Goal: Information Seeking & Learning: Learn about a topic

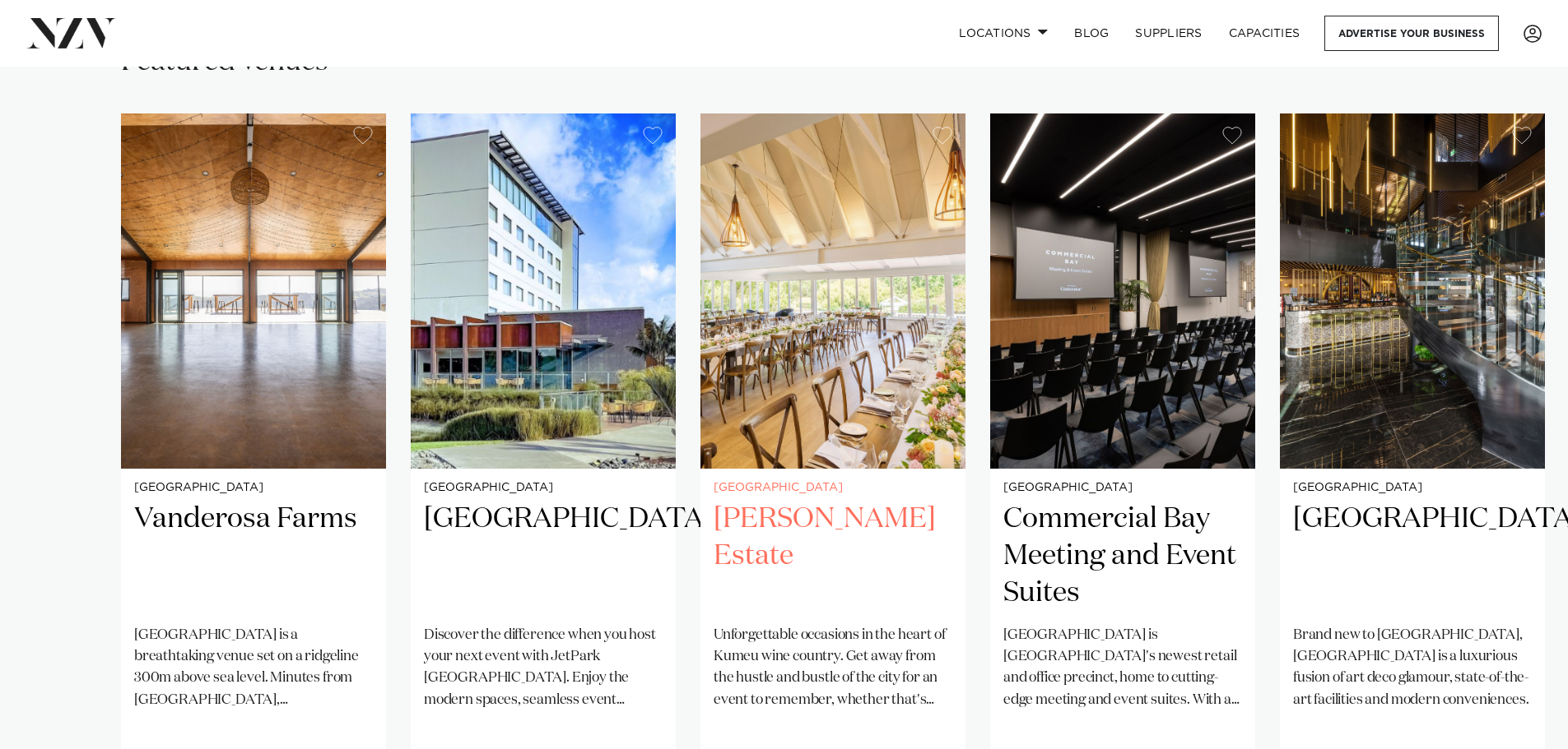
scroll to position [1152, 0]
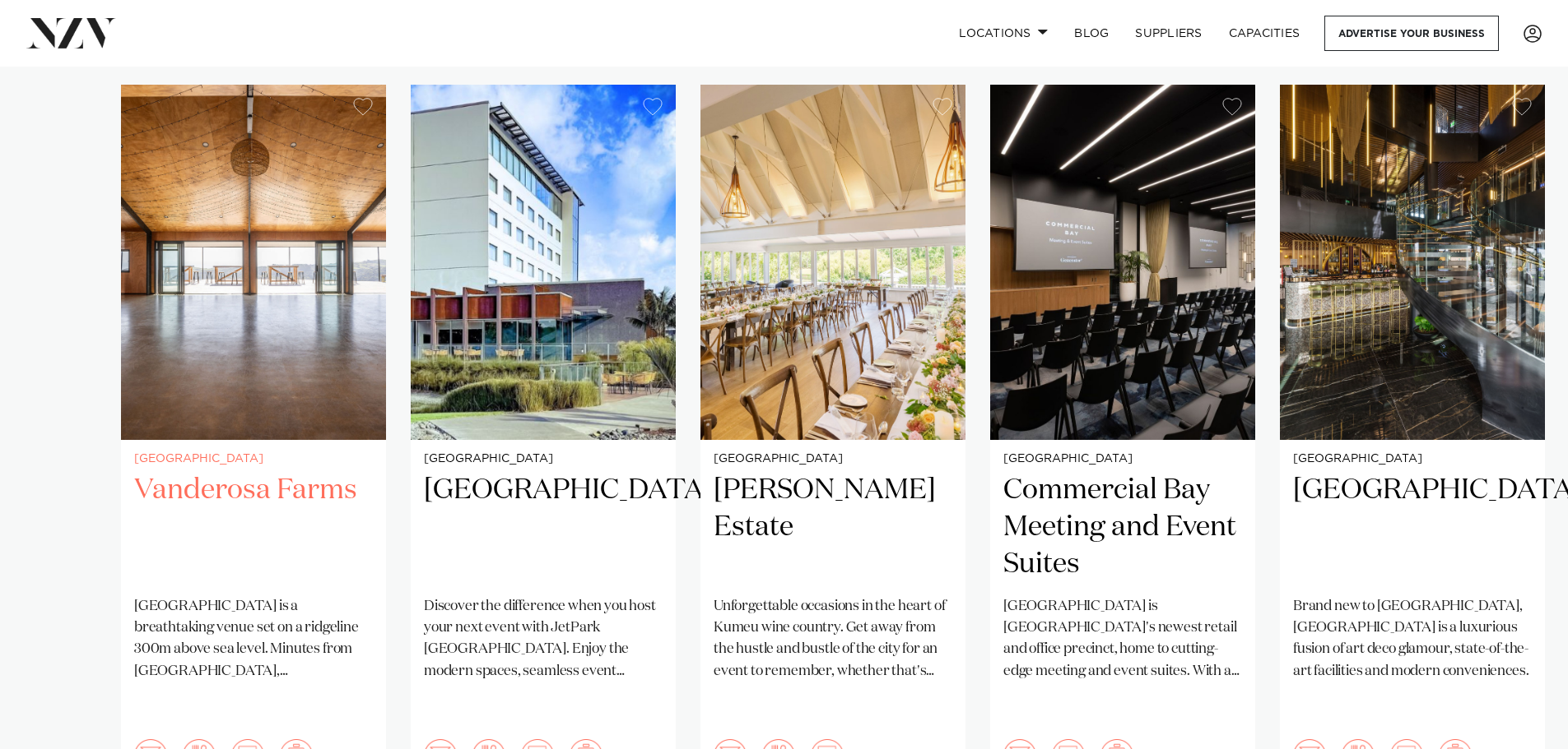
click at [307, 535] on div "Auckland Vanderosa Farms Vanderosa Farms is a breathtaking venue set on a ridge…" at bounding box center [253, 621] width 265 height 362
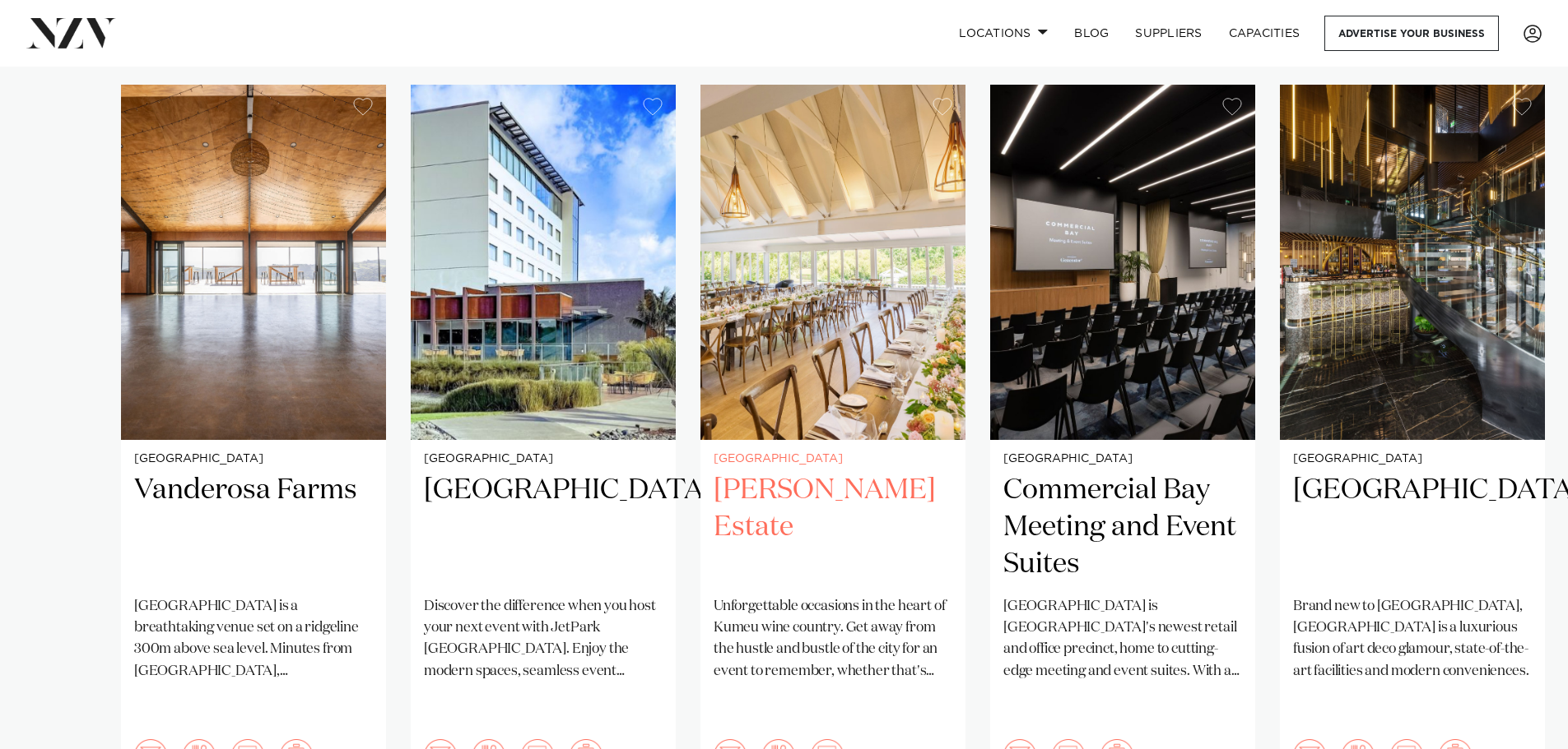
click at [814, 484] on h2 "[PERSON_NAME] Estate" at bounding box center [833, 527] width 239 height 111
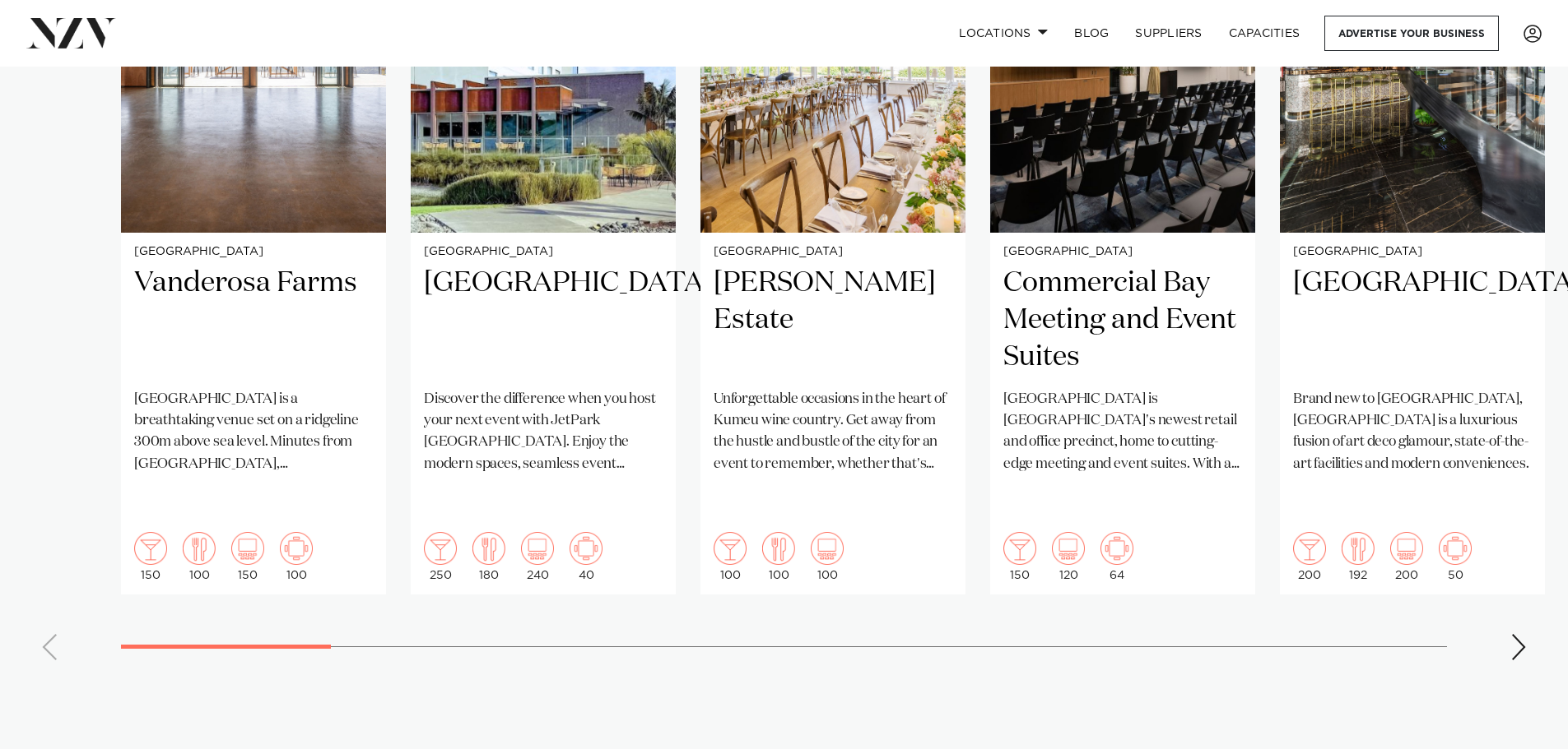
scroll to position [1234, 0]
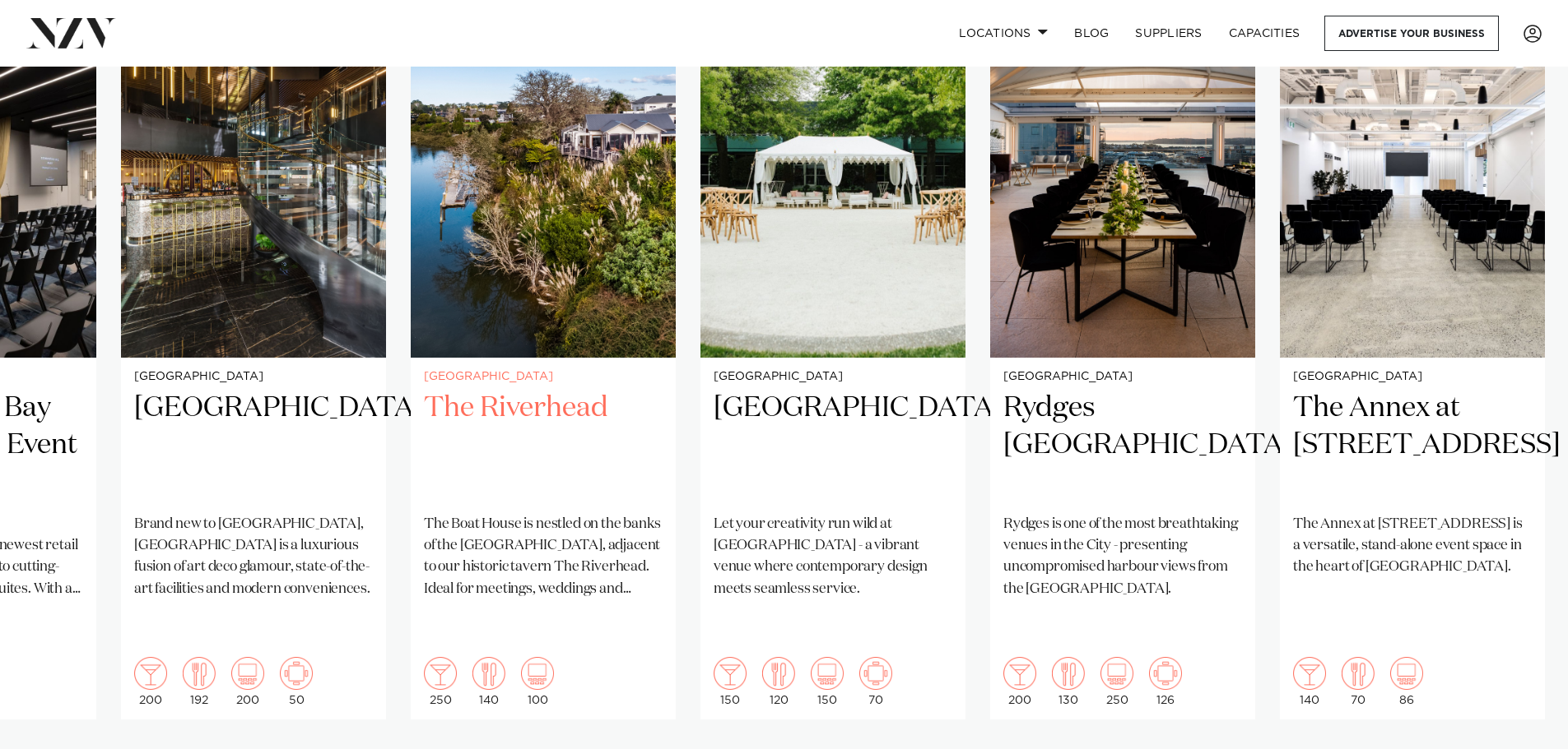
click at [567, 390] on h2 "The Riverhead" at bounding box center [544, 445] width 239 height 111
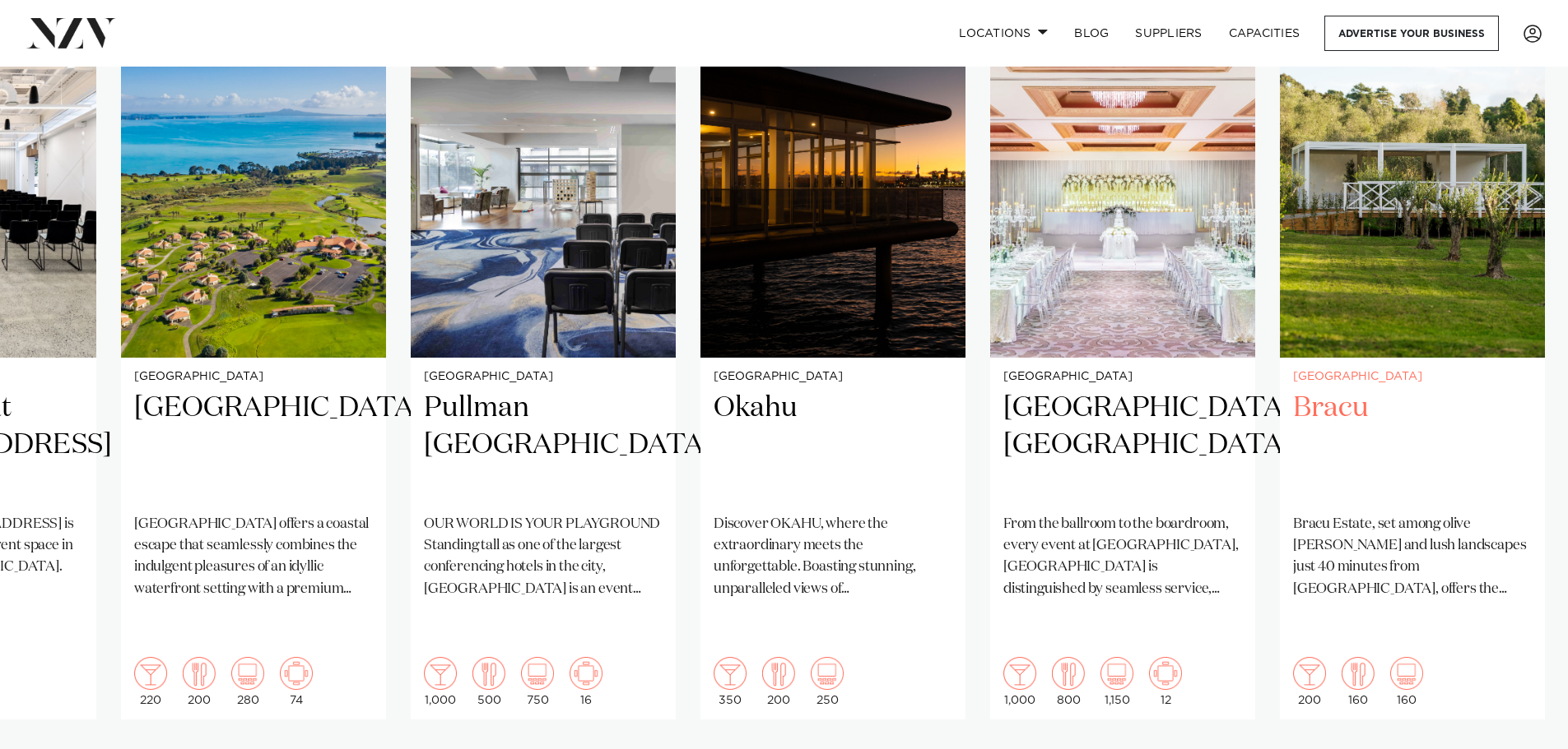
click at [1481, 390] on h2 "Bracu" at bounding box center [1412, 445] width 239 height 111
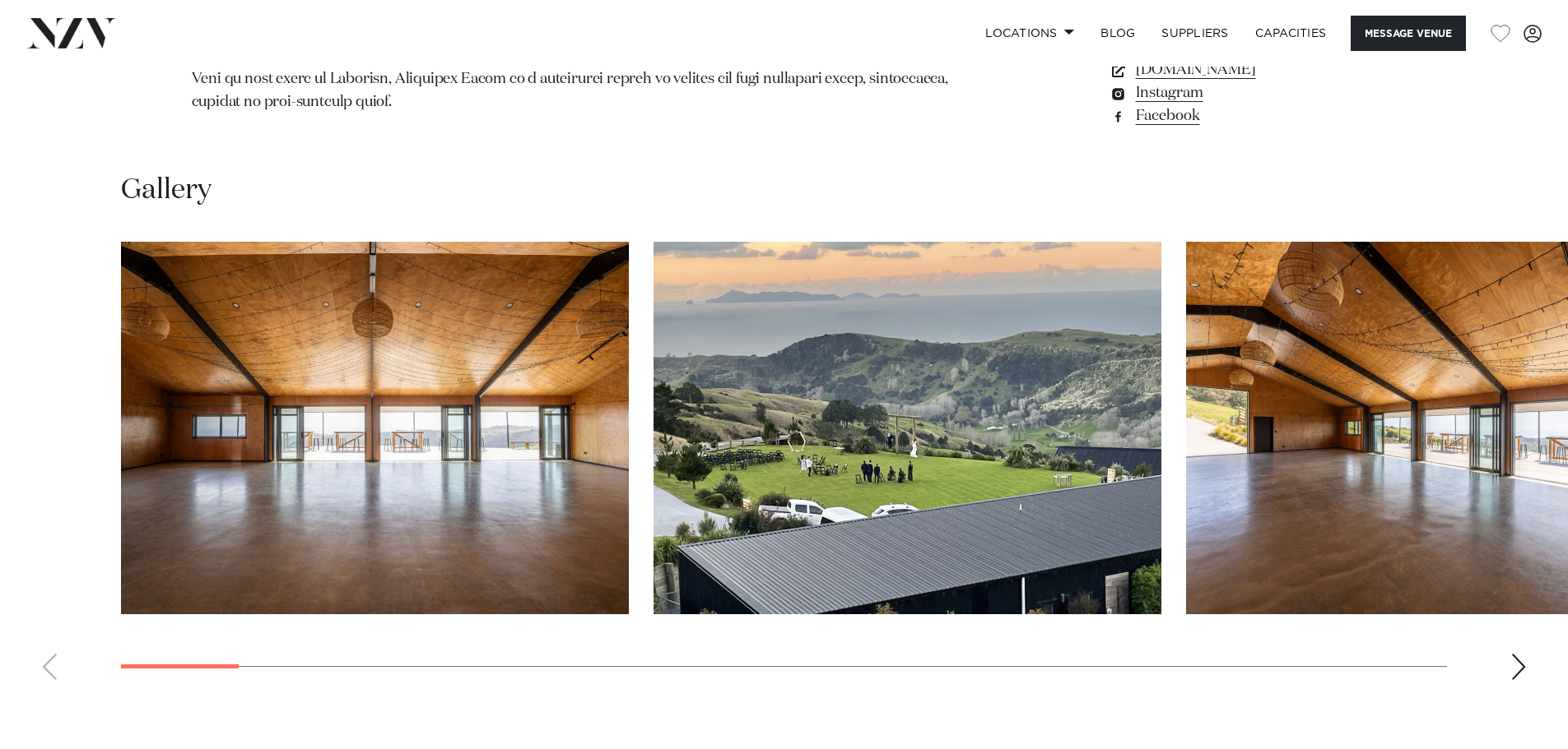
scroll to position [1563, 0]
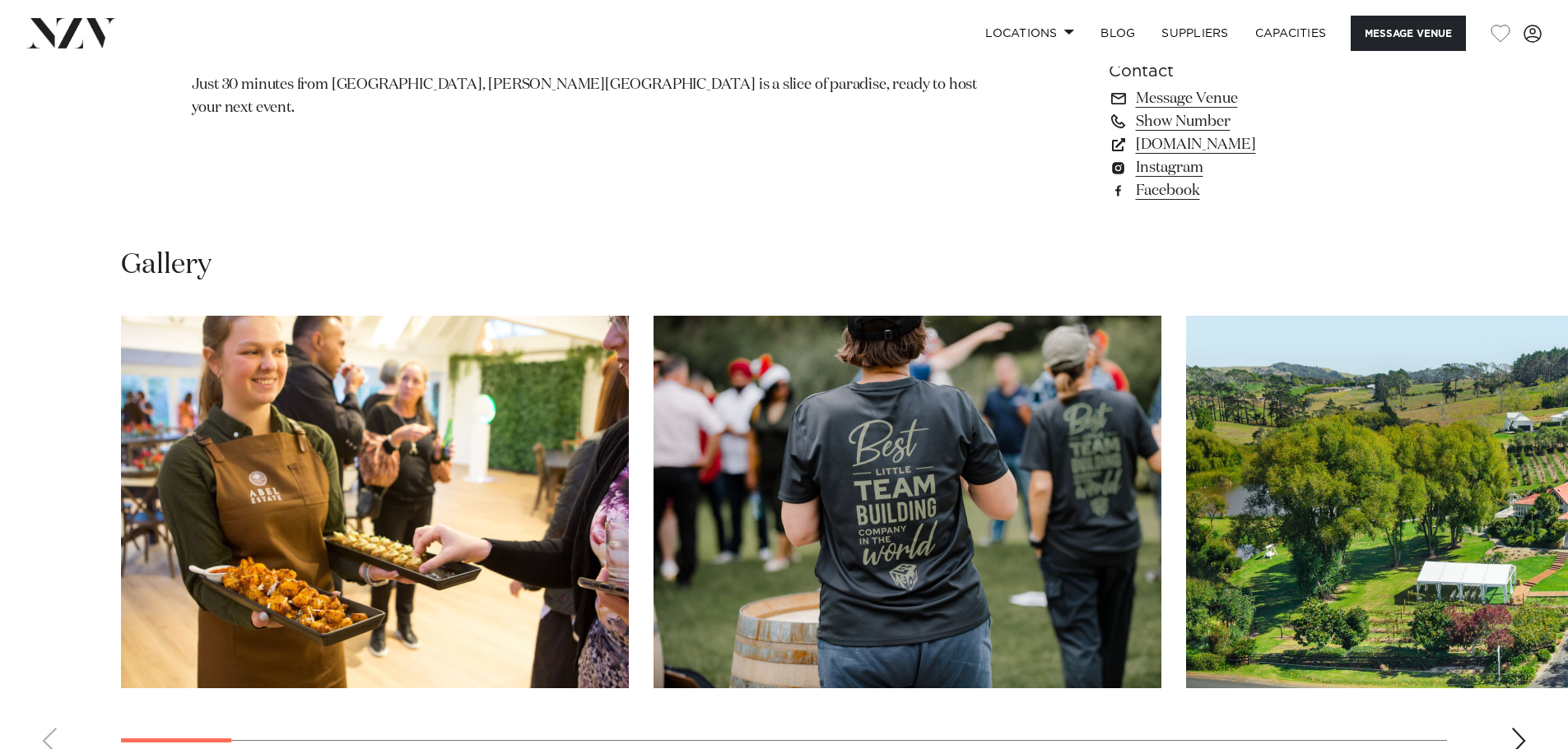
scroll to position [1481, 0]
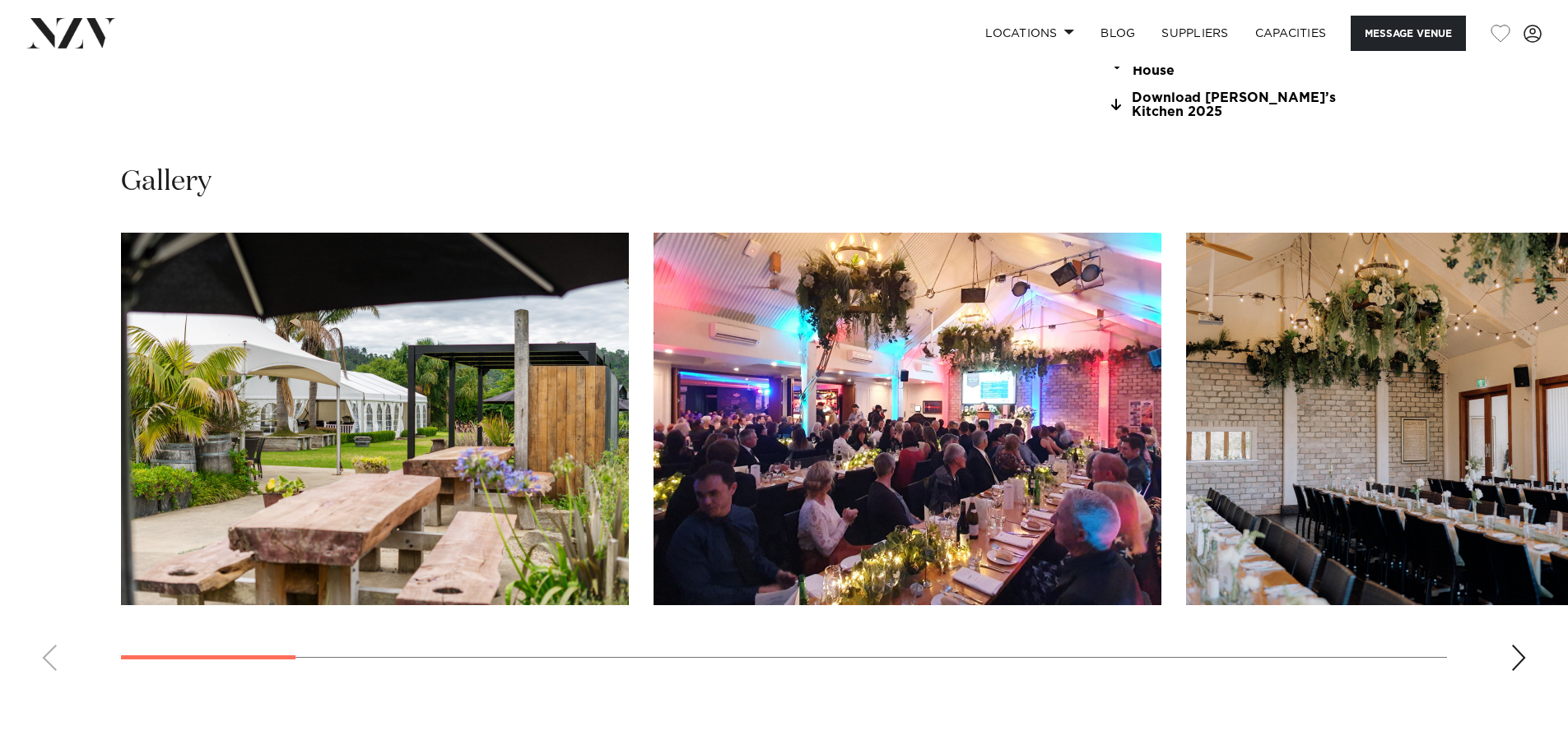
scroll to position [1234, 0]
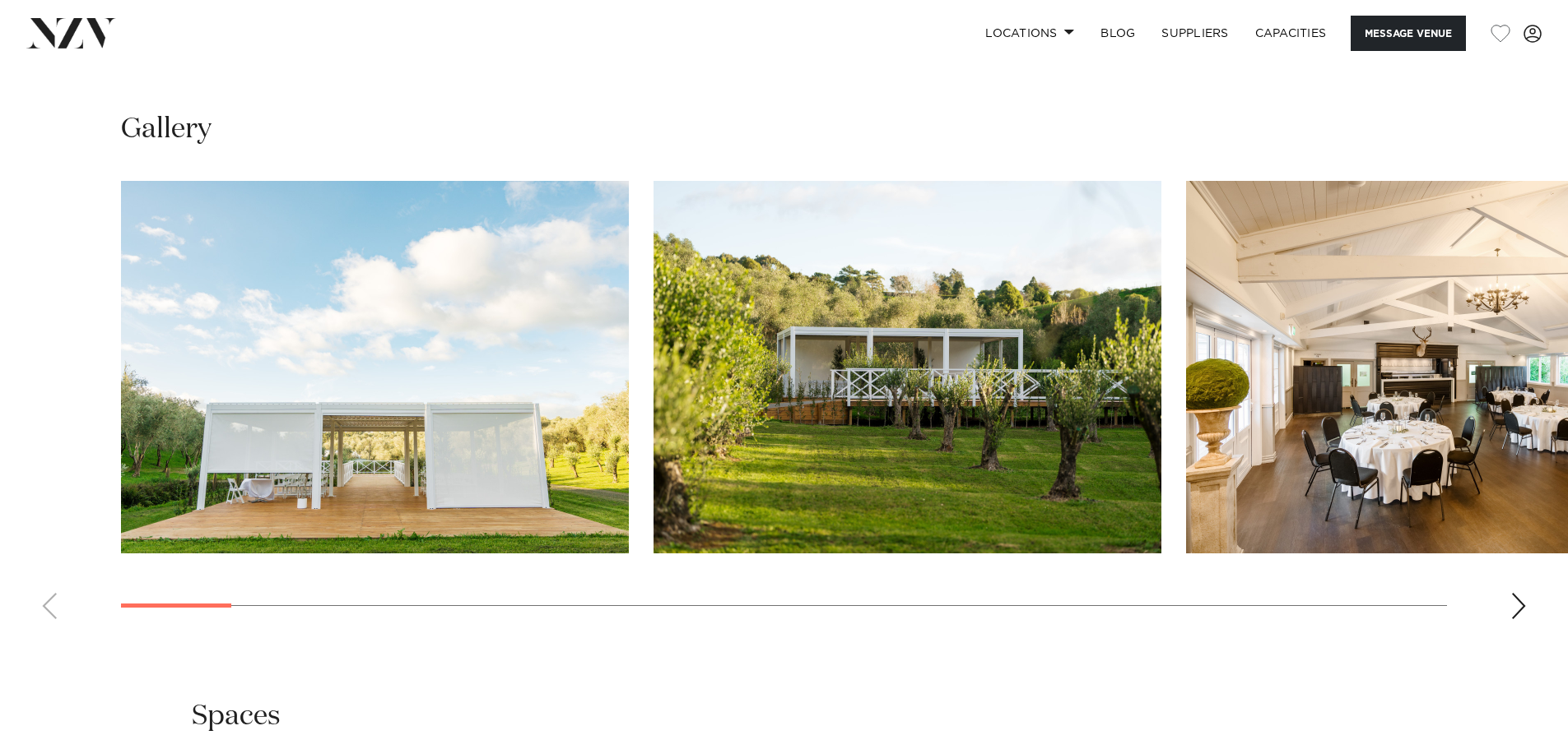
scroll to position [1809, 0]
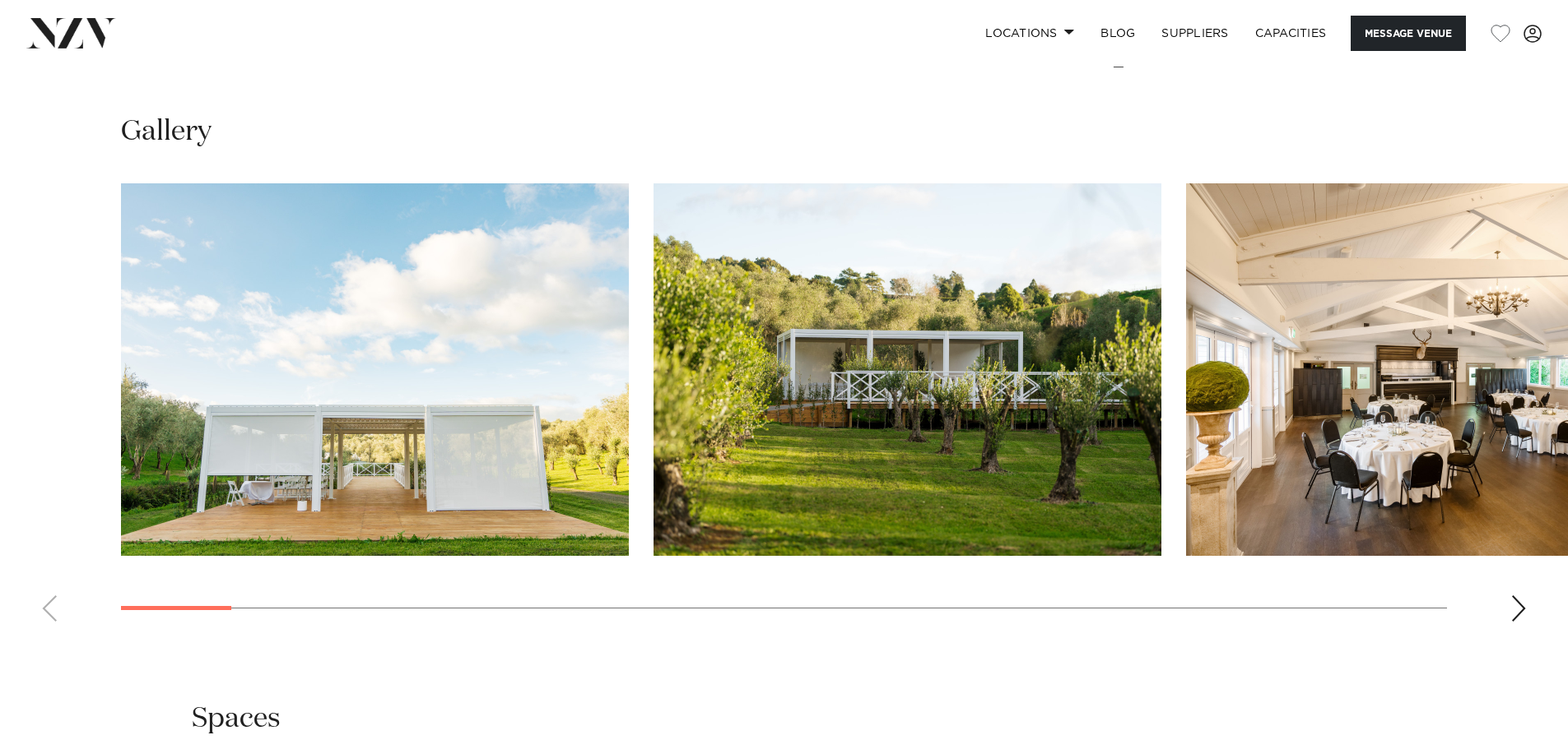
click at [1510, 614] on swiper-container at bounding box center [784, 410] width 1568 height 452
click at [1511, 614] on div "Next slide" at bounding box center [1518, 609] width 16 height 26
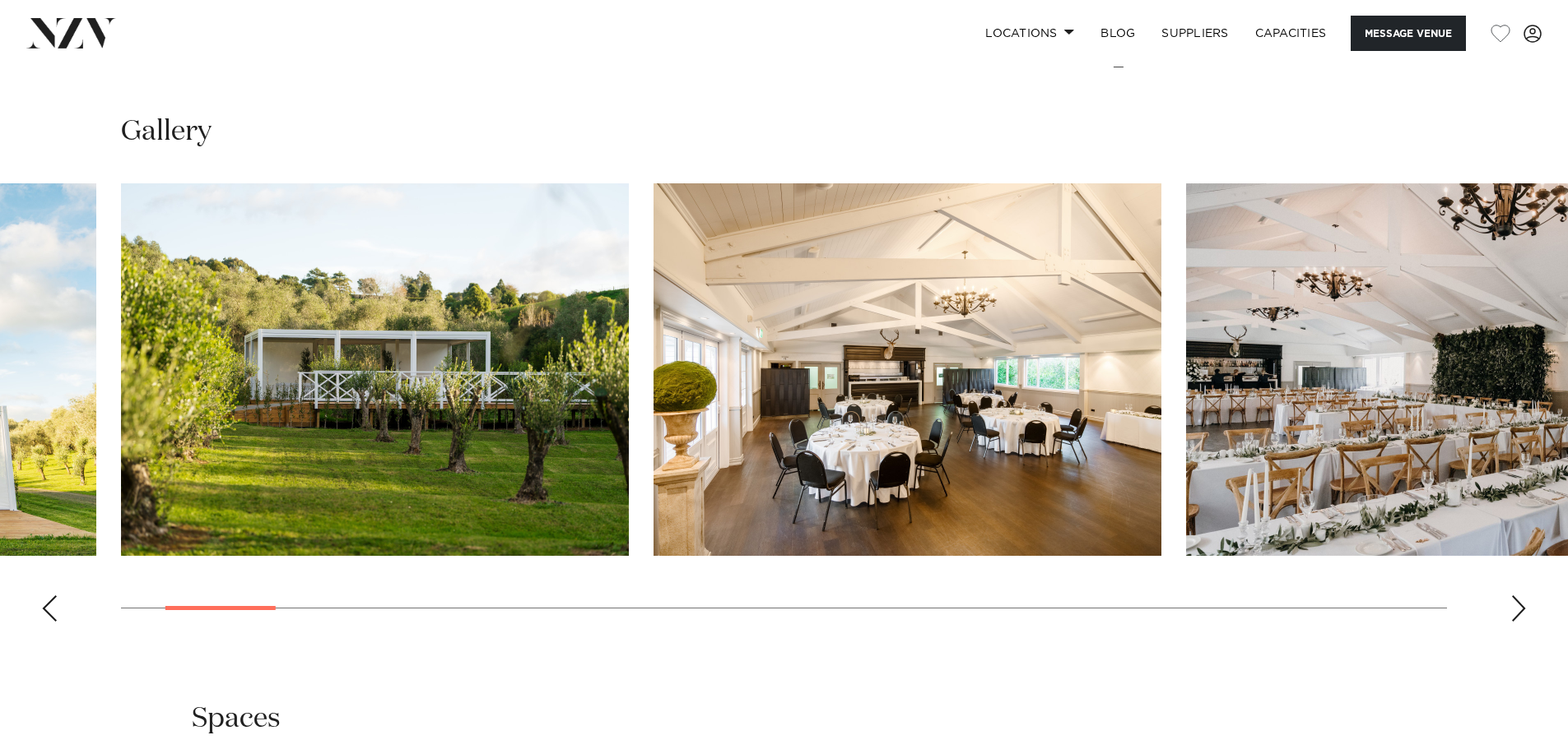
click at [1521, 611] on div "Next slide" at bounding box center [1518, 609] width 16 height 26
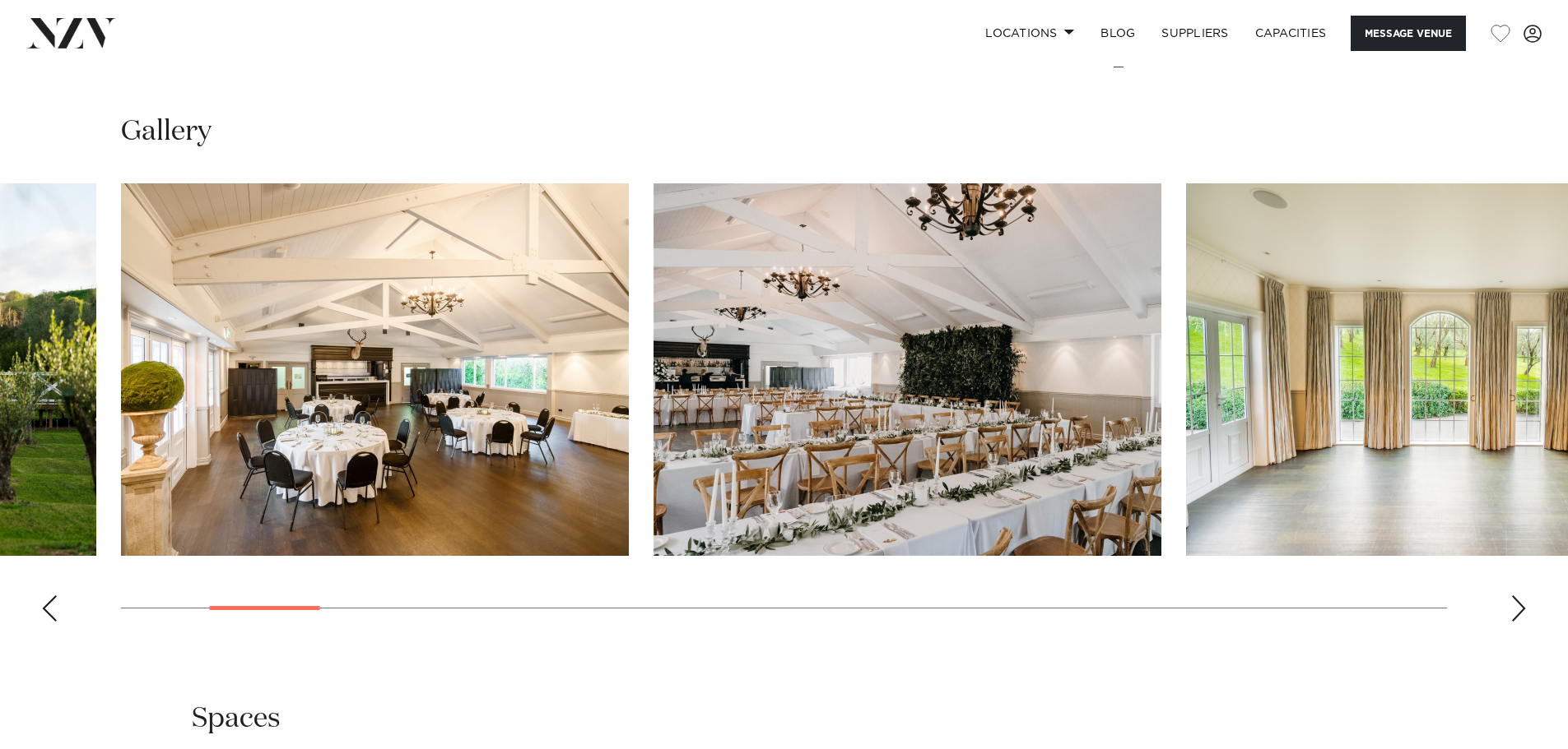
click at [1521, 611] on div "Next slide" at bounding box center [1518, 609] width 16 height 26
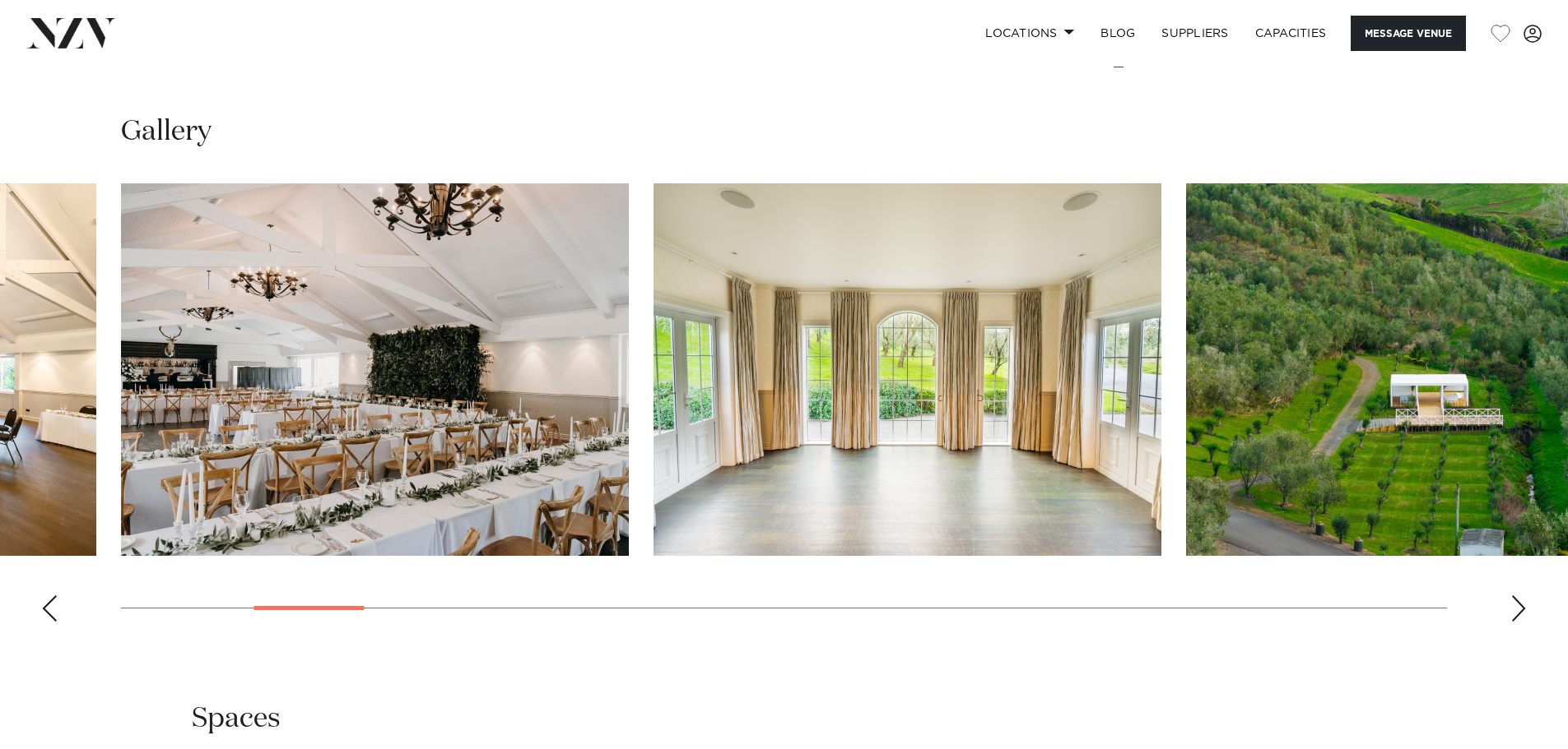
click at [1521, 611] on div "Next slide" at bounding box center [1518, 609] width 16 height 26
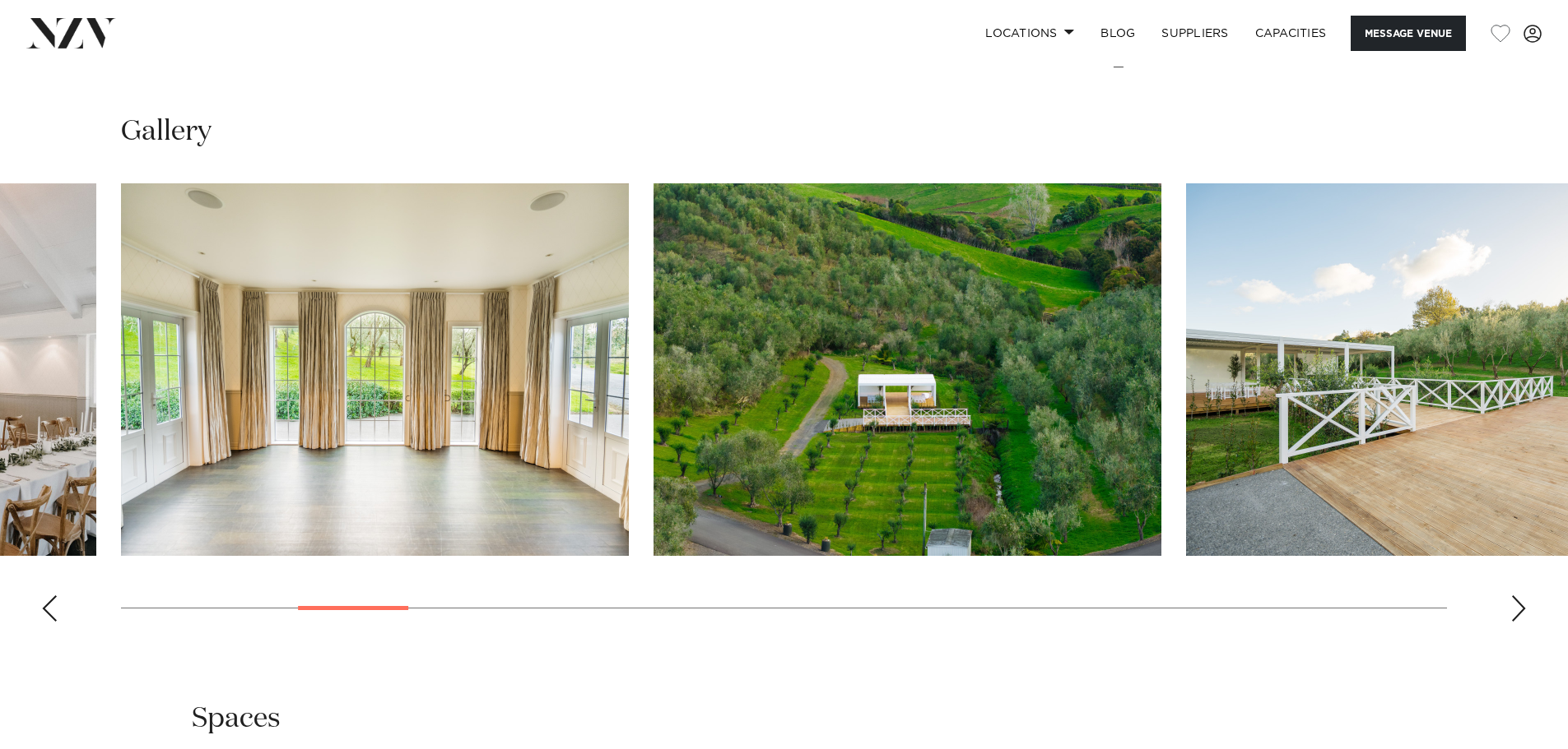
click at [1521, 611] on div "Next slide" at bounding box center [1518, 609] width 16 height 26
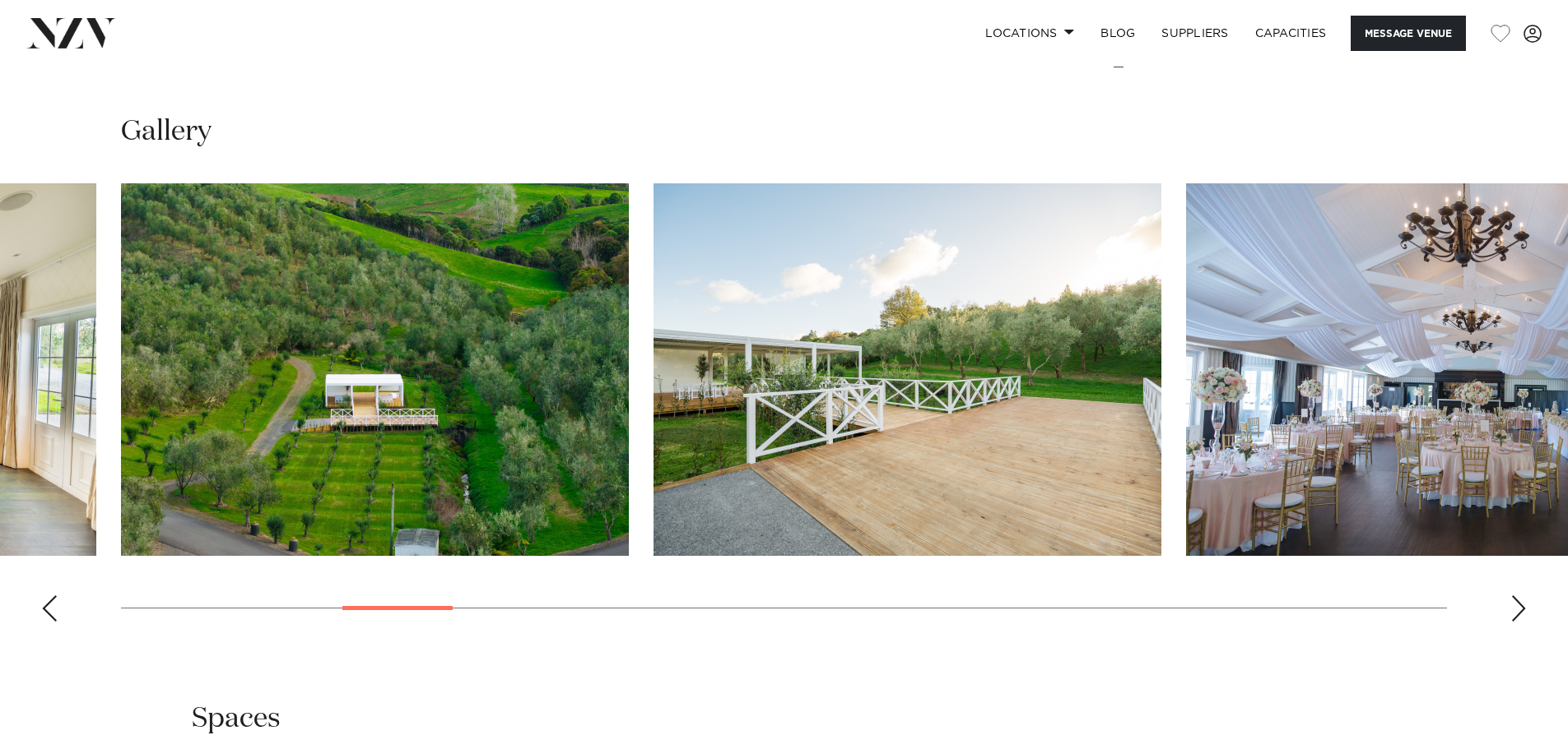
click at [1521, 611] on div "Next slide" at bounding box center [1518, 609] width 16 height 26
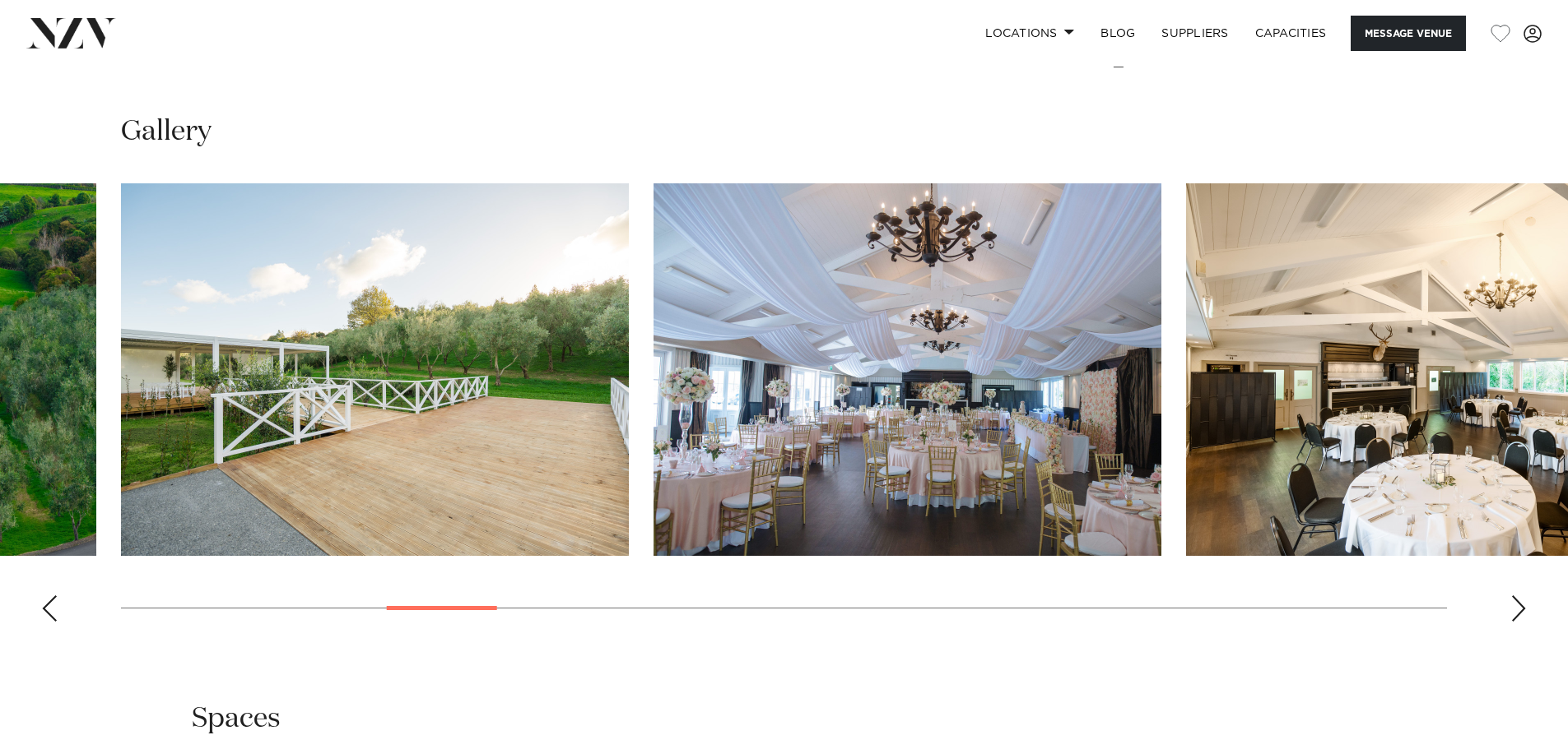
click at [1521, 611] on div "Next slide" at bounding box center [1518, 609] width 16 height 26
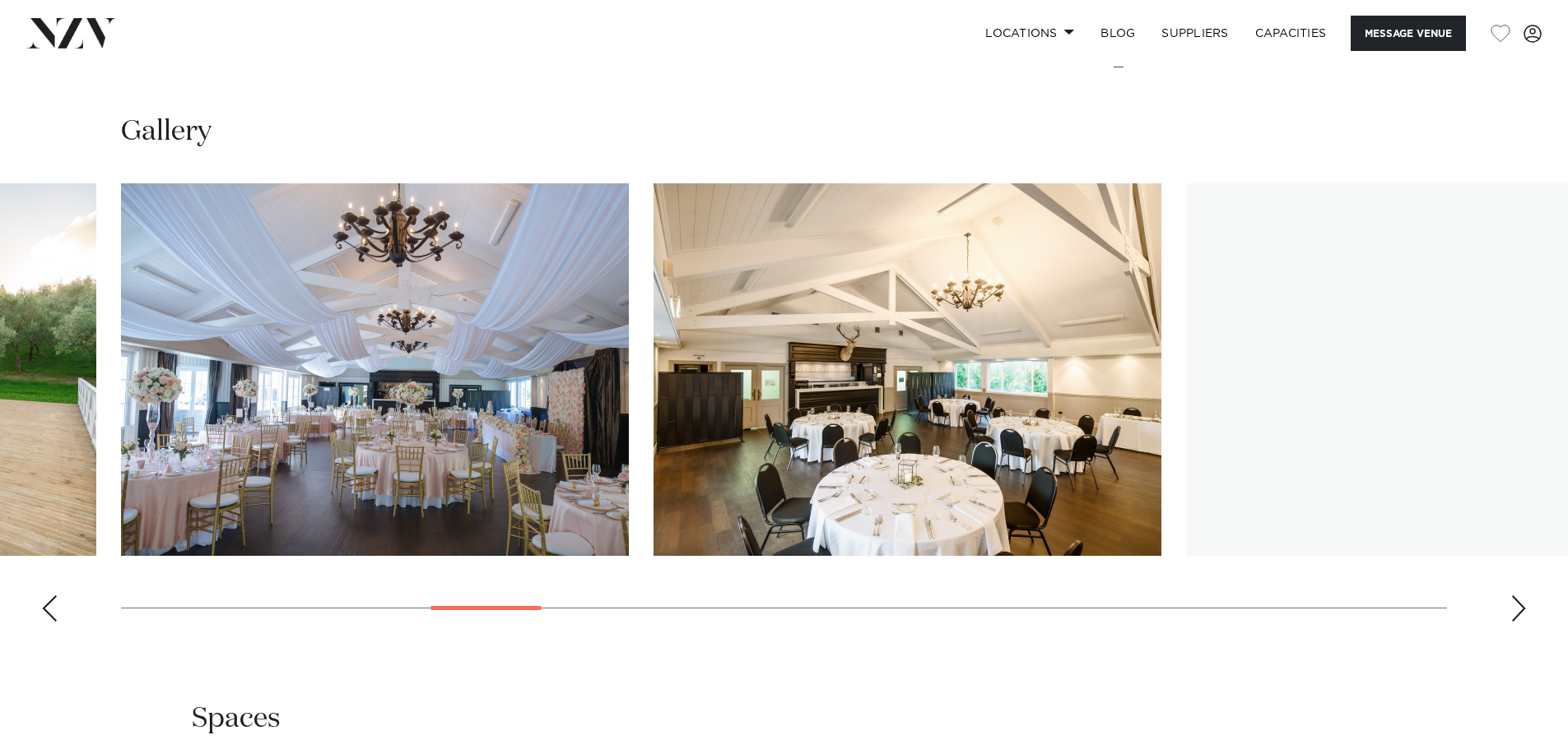
click at [1521, 611] on div "Next slide" at bounding box center [1518, 609] width 16 height 26
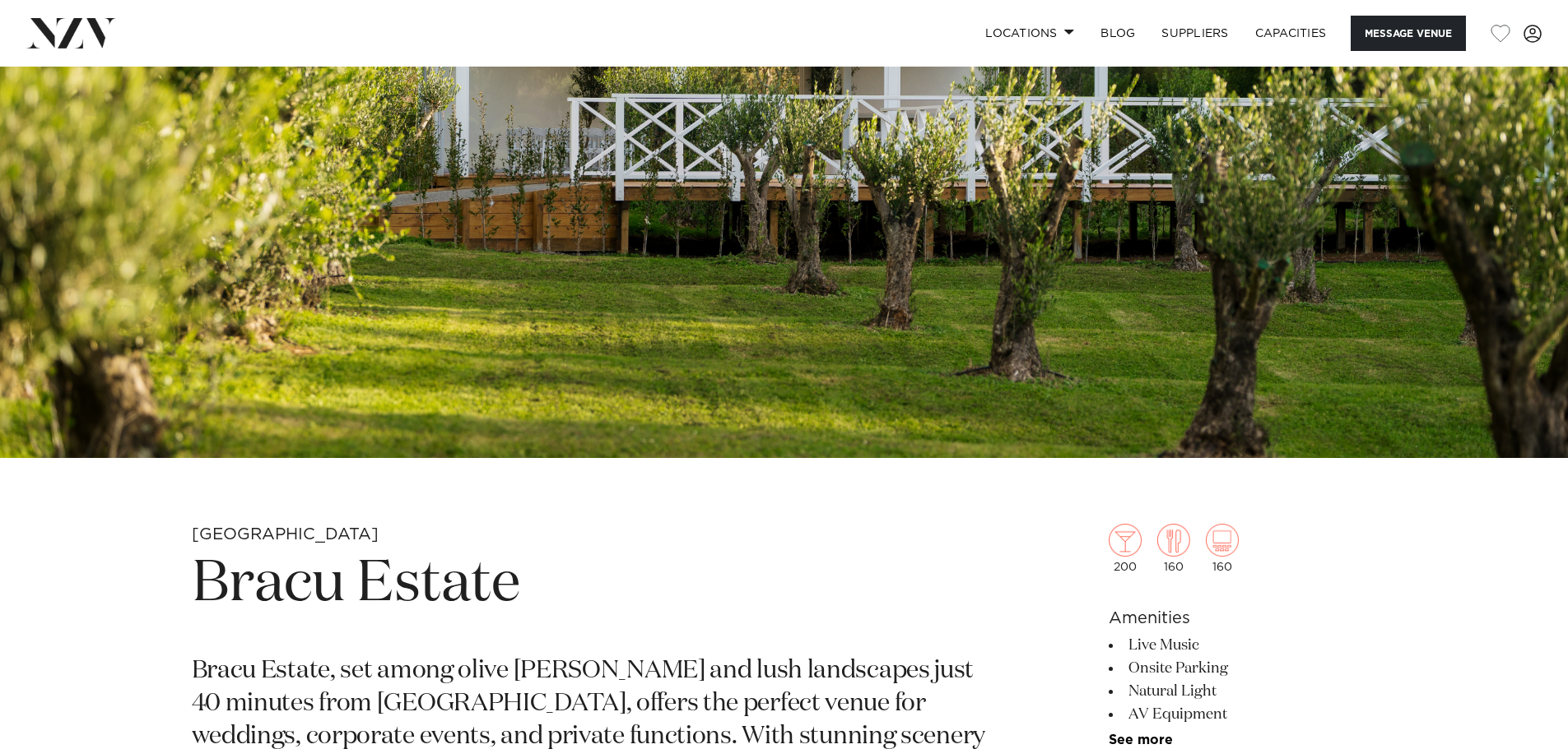
scroll to position [493, 0]
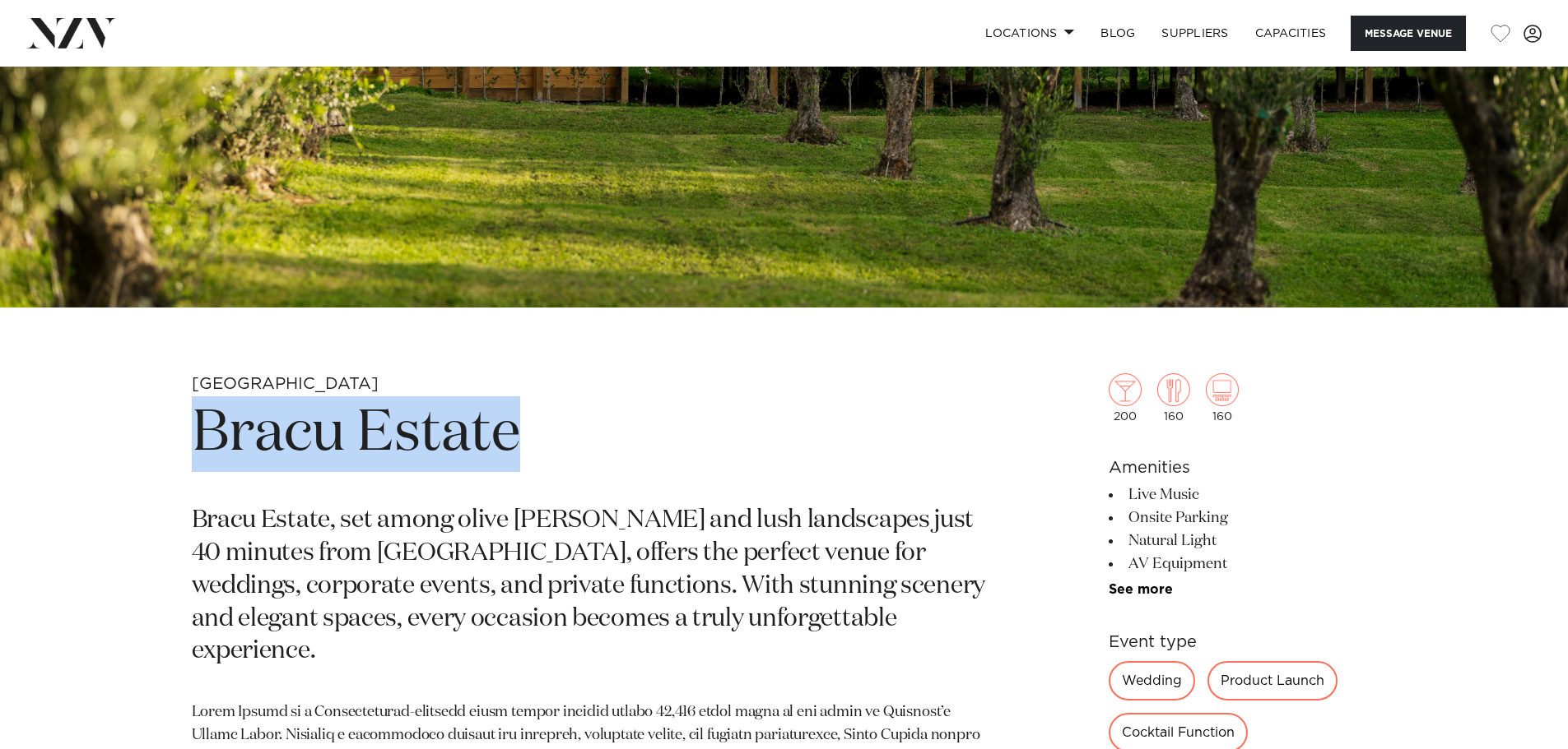
drag, startPoint x: 543, startPoint y: 454, endPoint x: 189, endPoint y: 451, distance: 354.0
copy h1 "Bracu Estate"
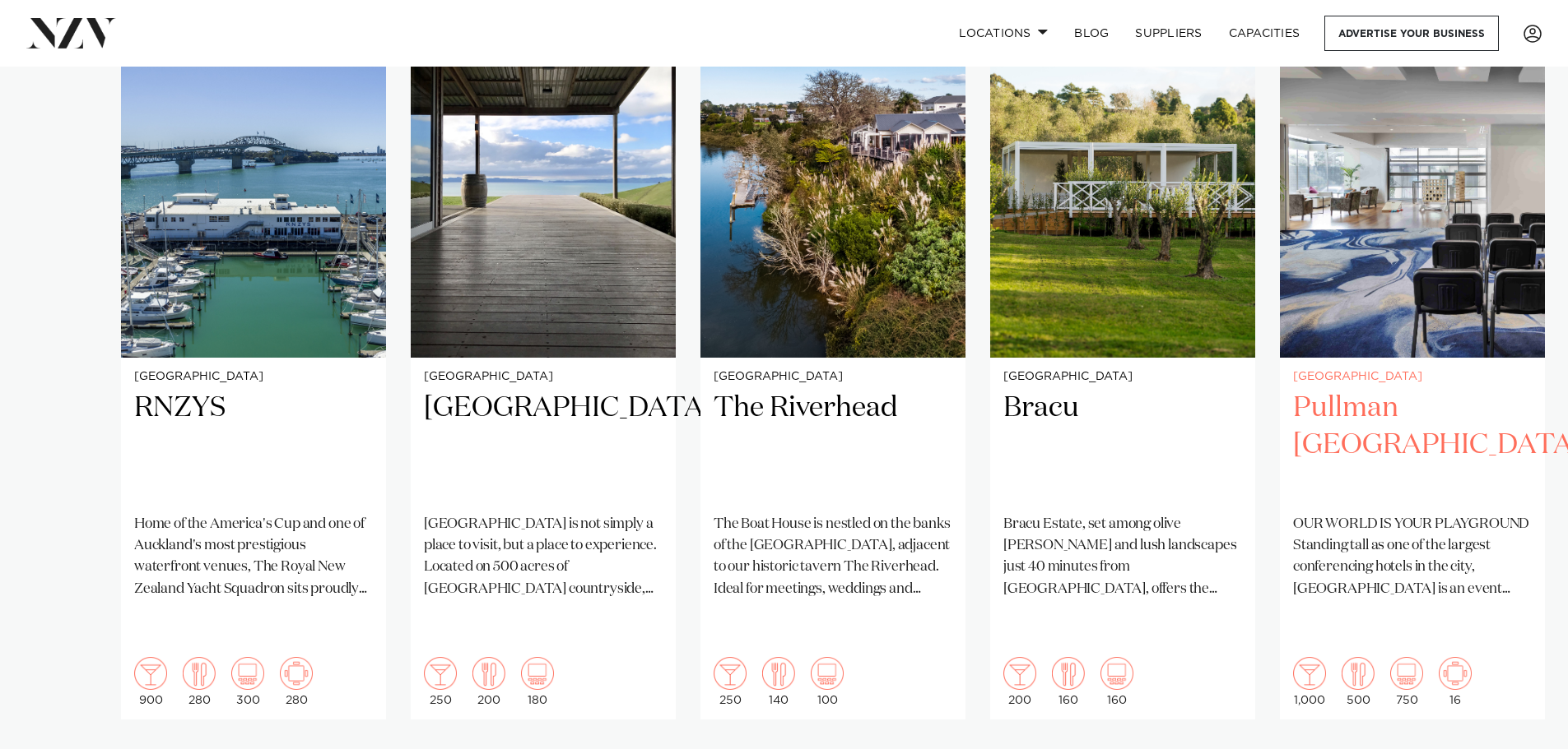
scroll to position [1234, 0]
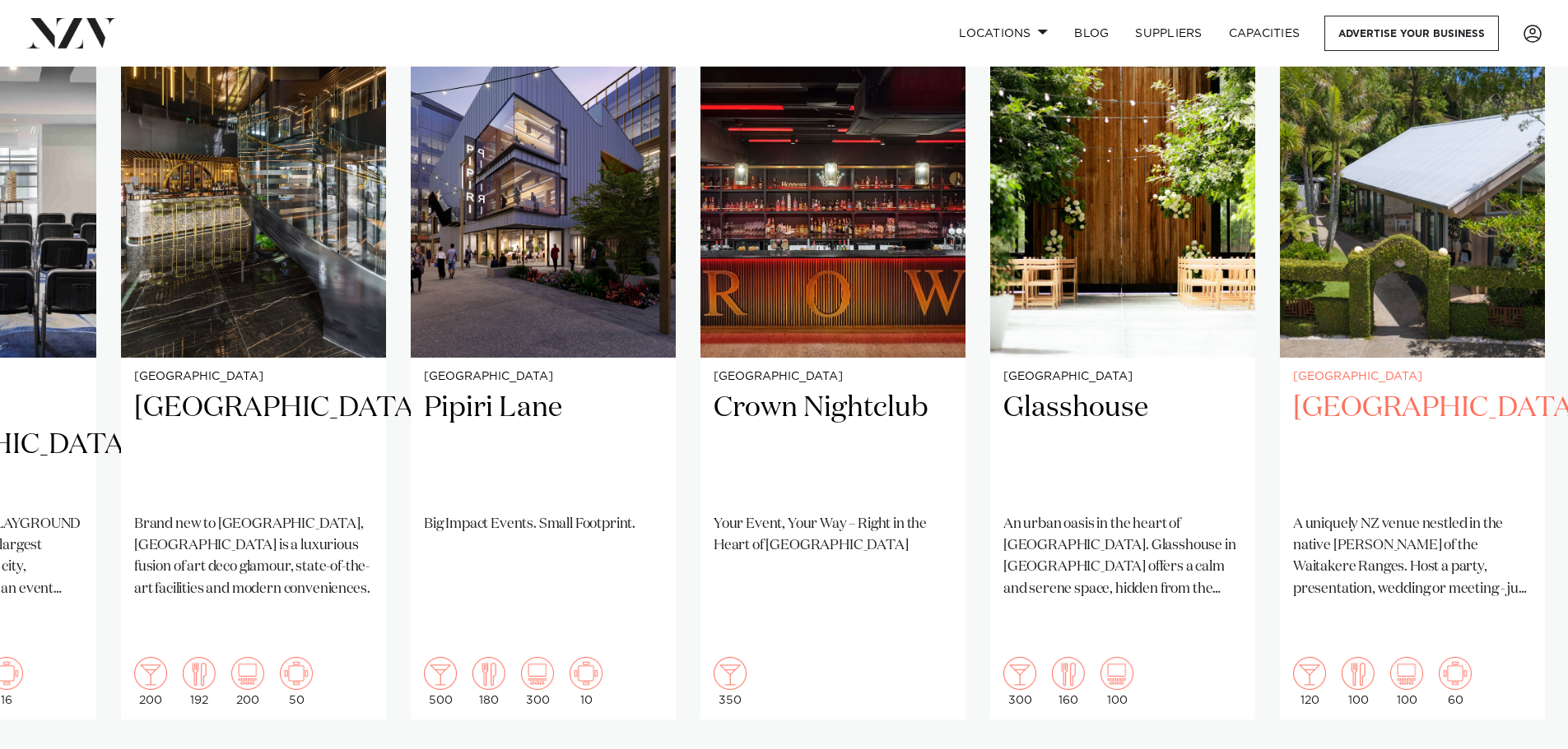
click at [1457, 416] on h2 "[GEOGRAPHIC_DATA]" at bounding box center [1412, 445] width 239 height 111
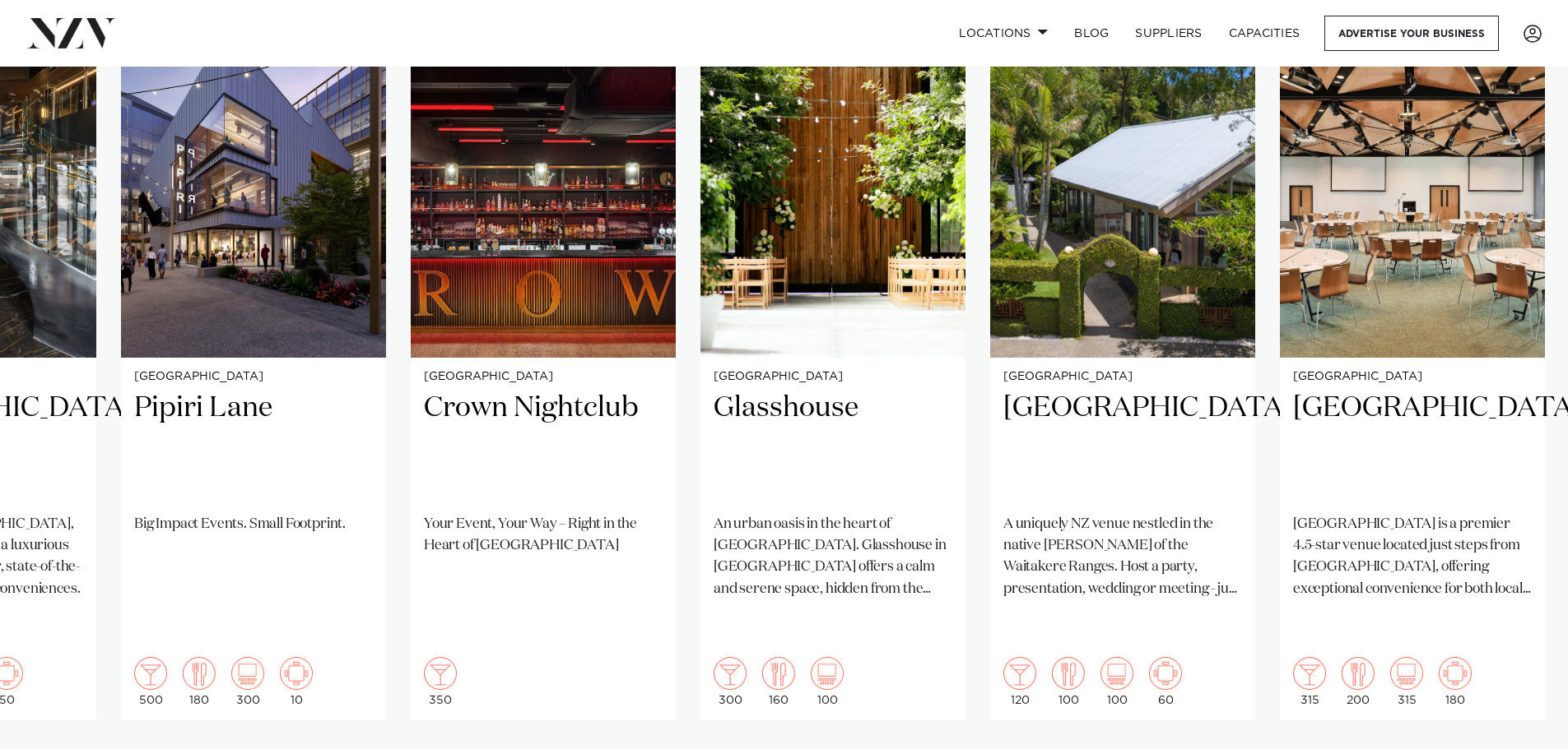
click at [1415, 708] on swiper-container "Auckland RNZYS Home of the America's Cup and one of Auckland's most prestigious…" at bounding box center [784, 400] width 1568 height 796
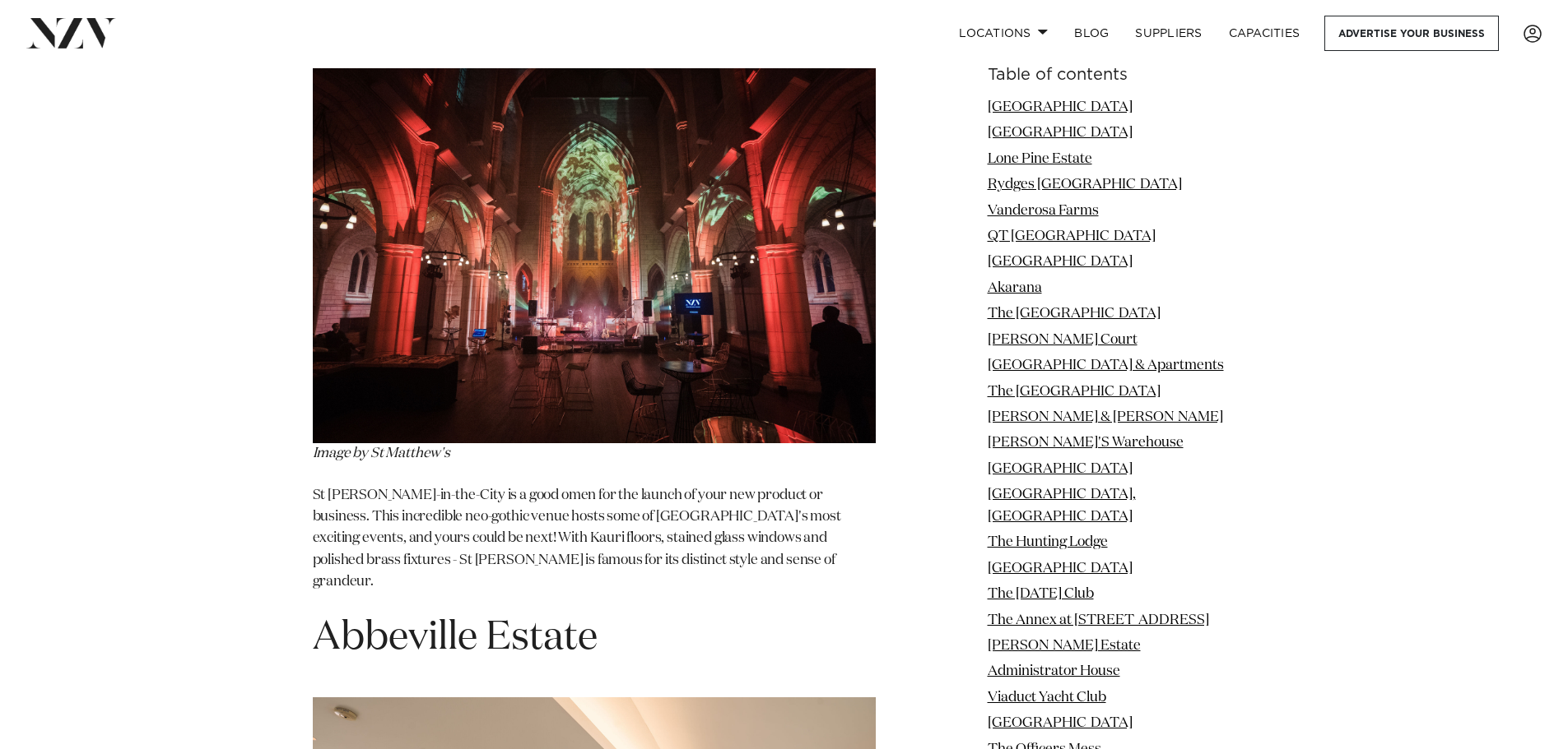
scroll to position [17933, 0]
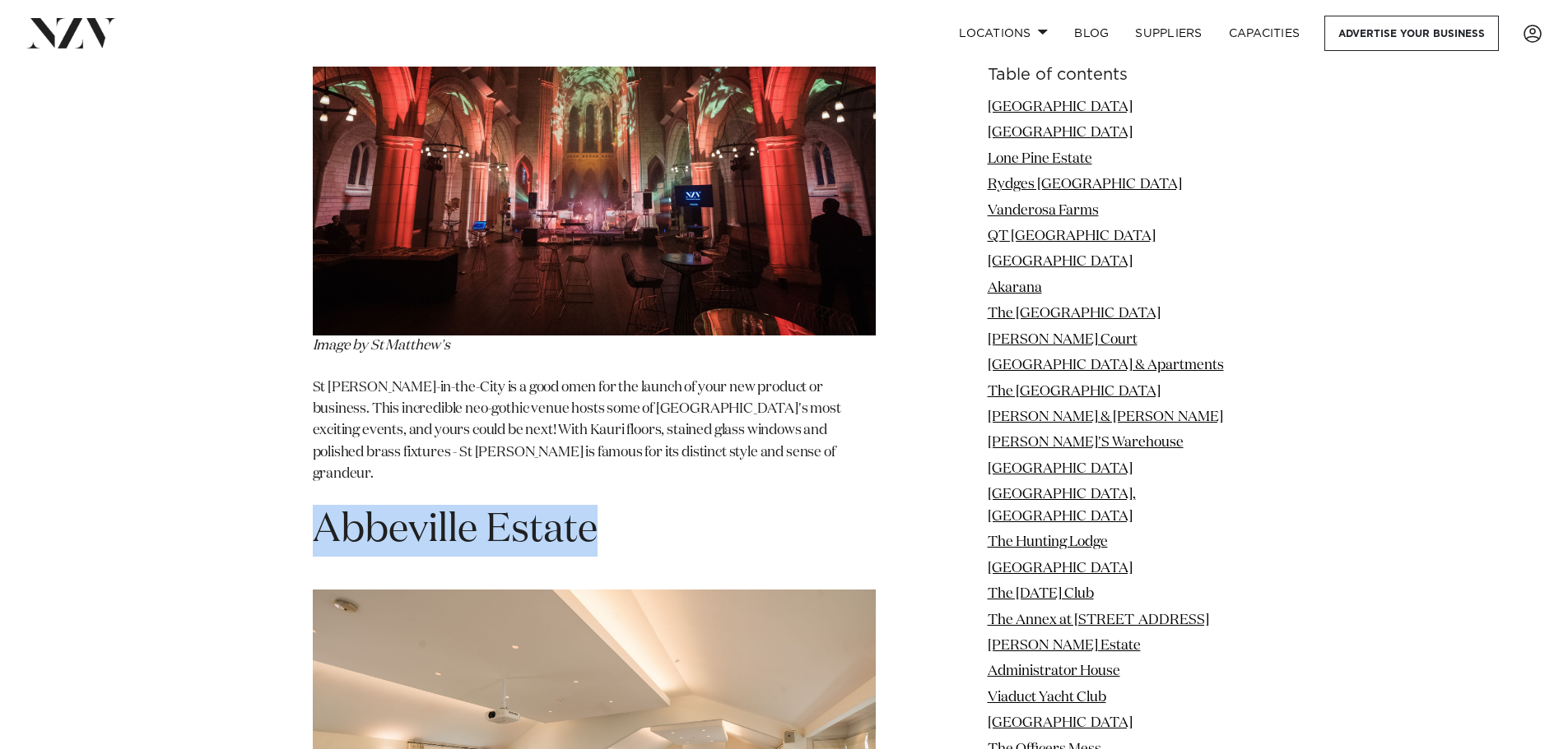
drag, startPoint x: 599, startPoint y: 144, endPoint x: 323, endPoint y: 138, distance: 276.1
click at [323, 511] on span "Abbeville Estate" at bounding box center [455, 531] width 284 height 40
copy span "Abbeville Estate"
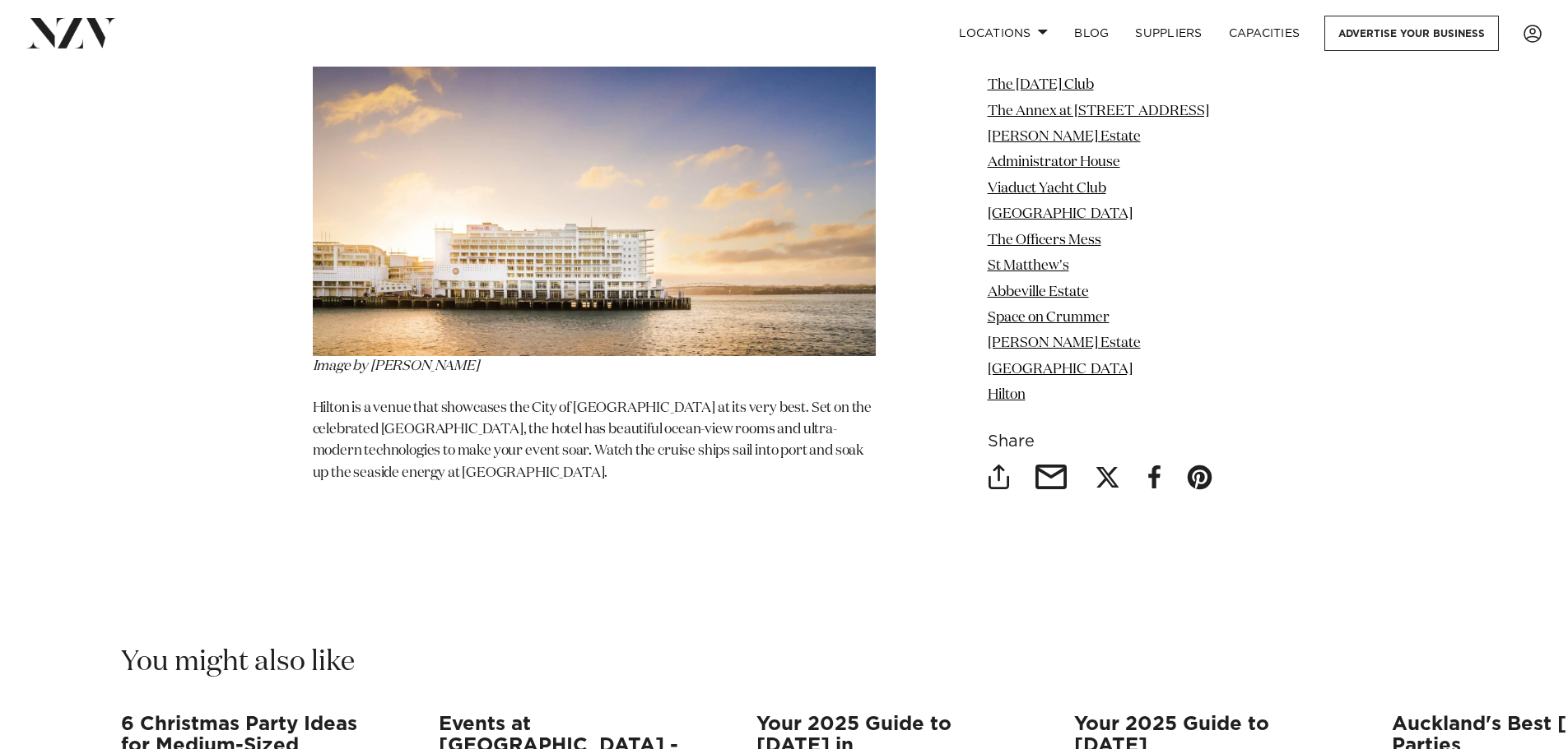
scroll to position [20976, 0]
click at [630, 713] on h3 "Events at [GEOGRAPHIC_DATA] - The Ultimate Guide" at bounding box center [571, 746] width 265 height 65
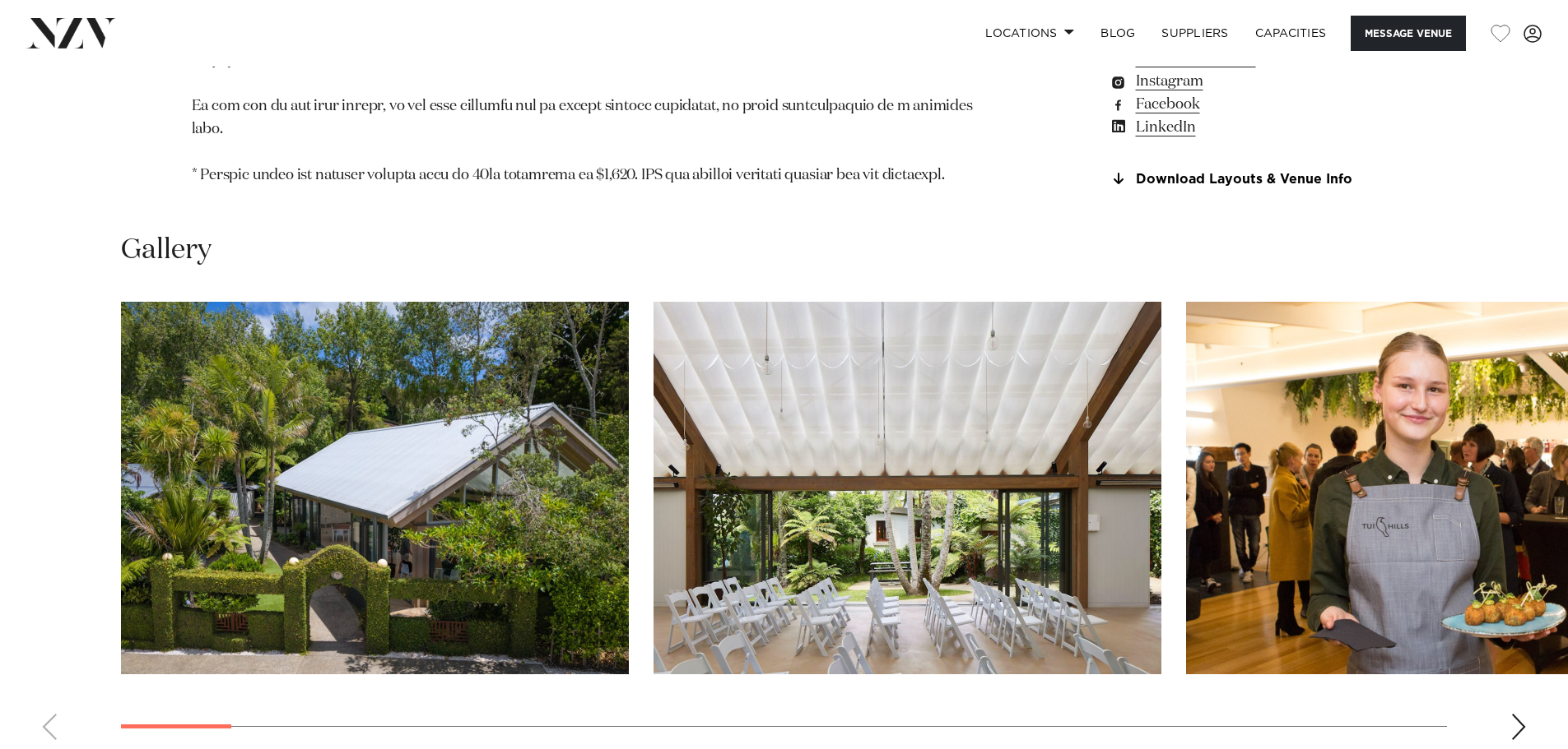
scroll to position [1809, 0]
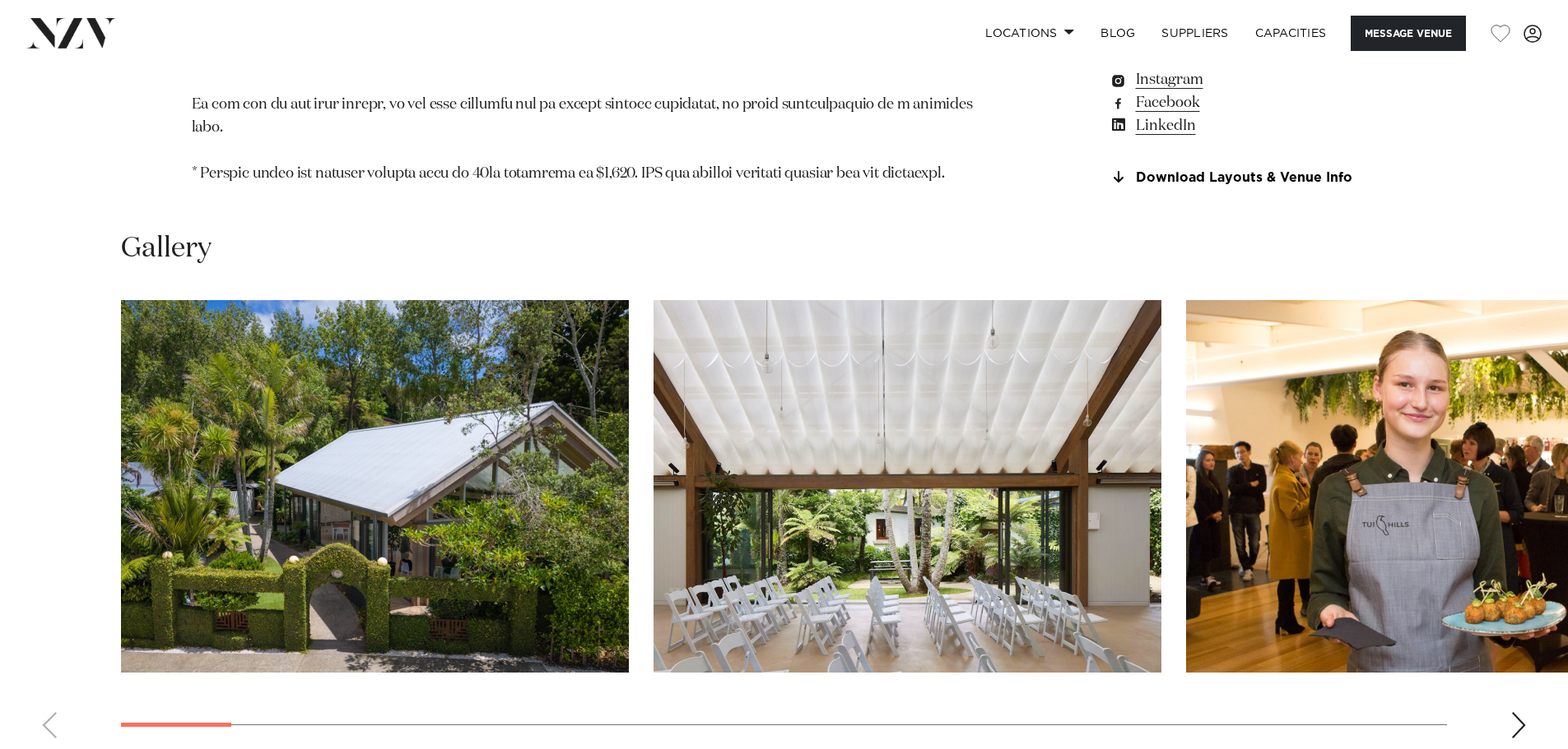
click at [1523, 713] on div "Next slide" at bounding box center [1518, 725] width 16 height 26
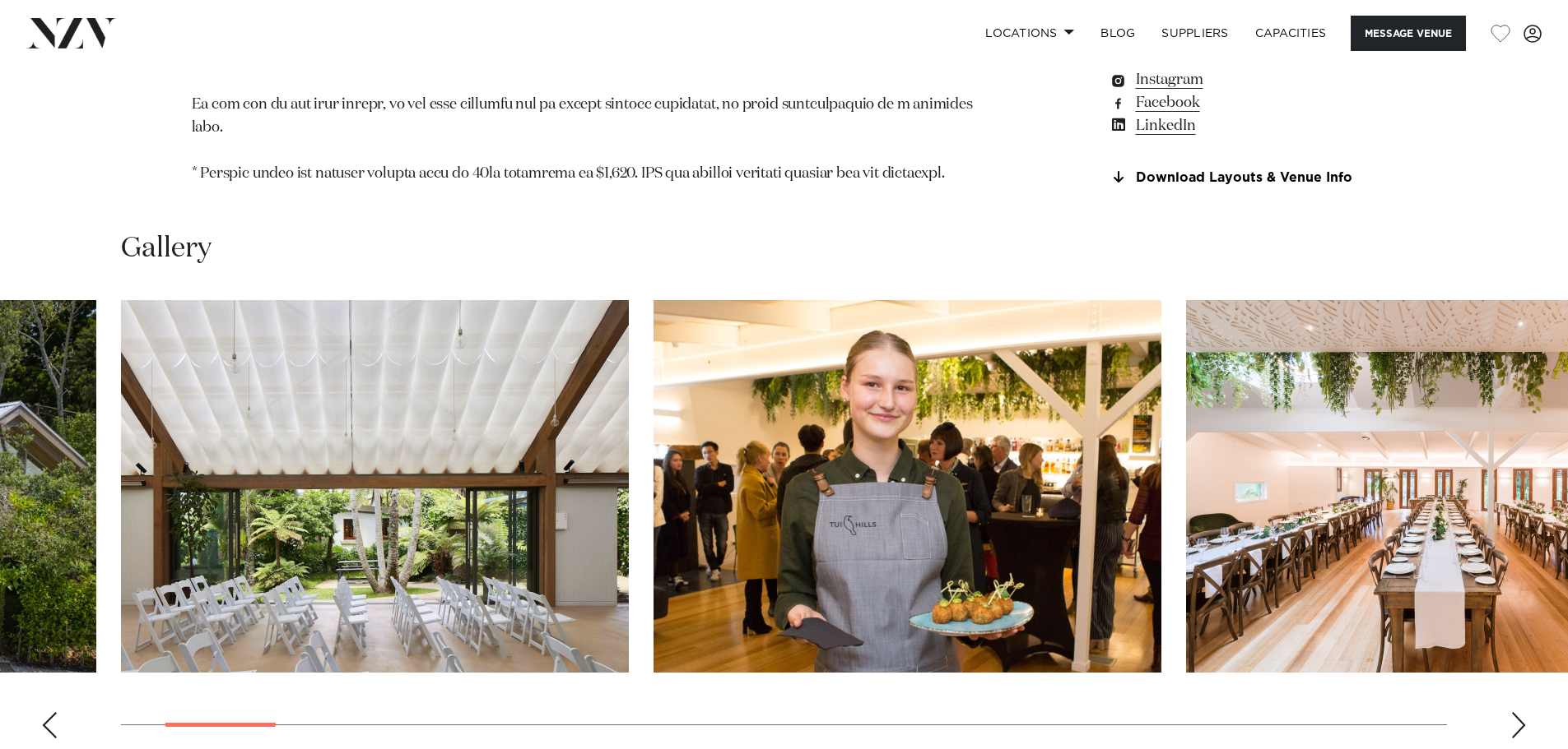
click at [1523, 713] on div "Next slide" at bounding box center [1518, 725] width 16 height 26
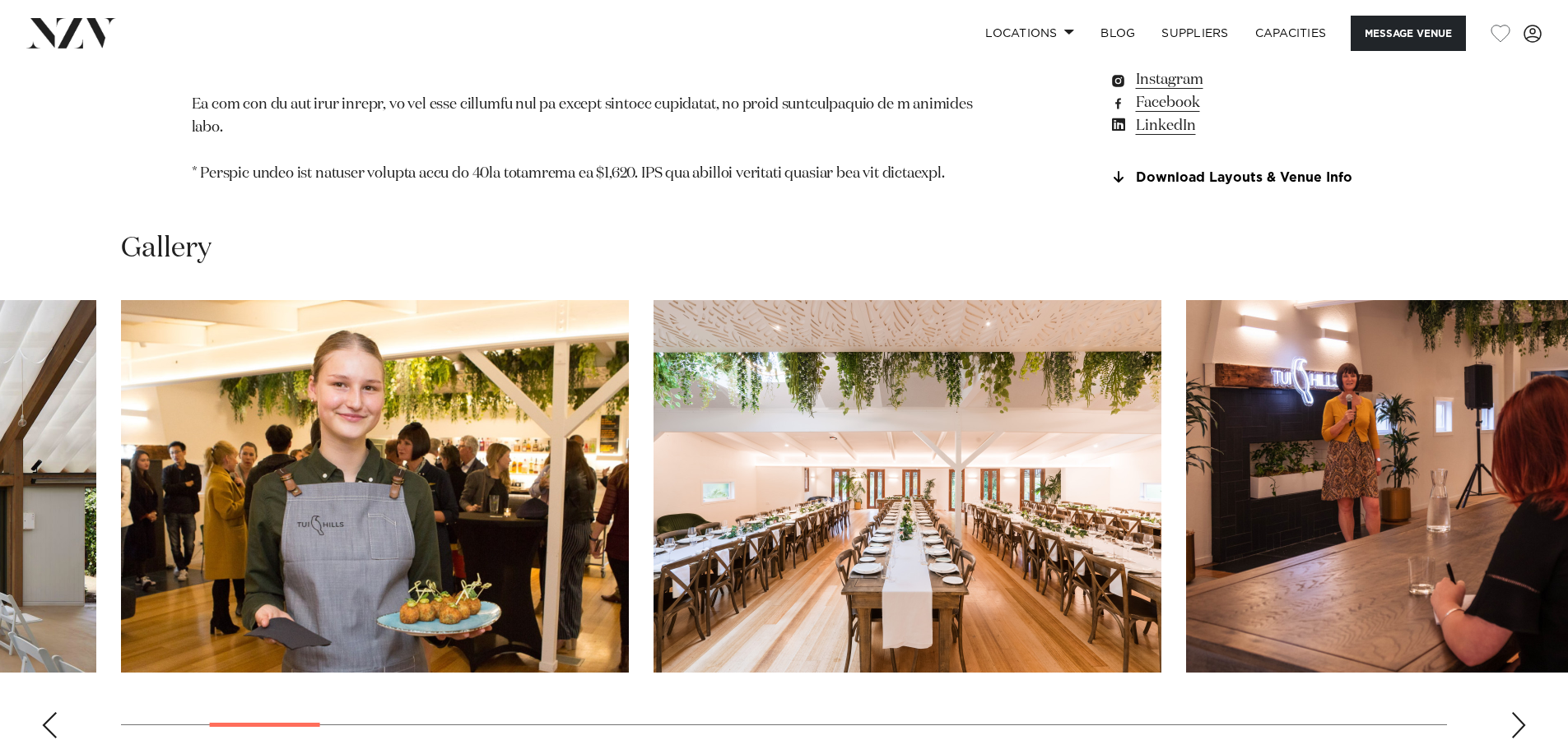
click at [1523, 713] on div "Next slide" at bounding box center [1518, 725] width 16 height 26
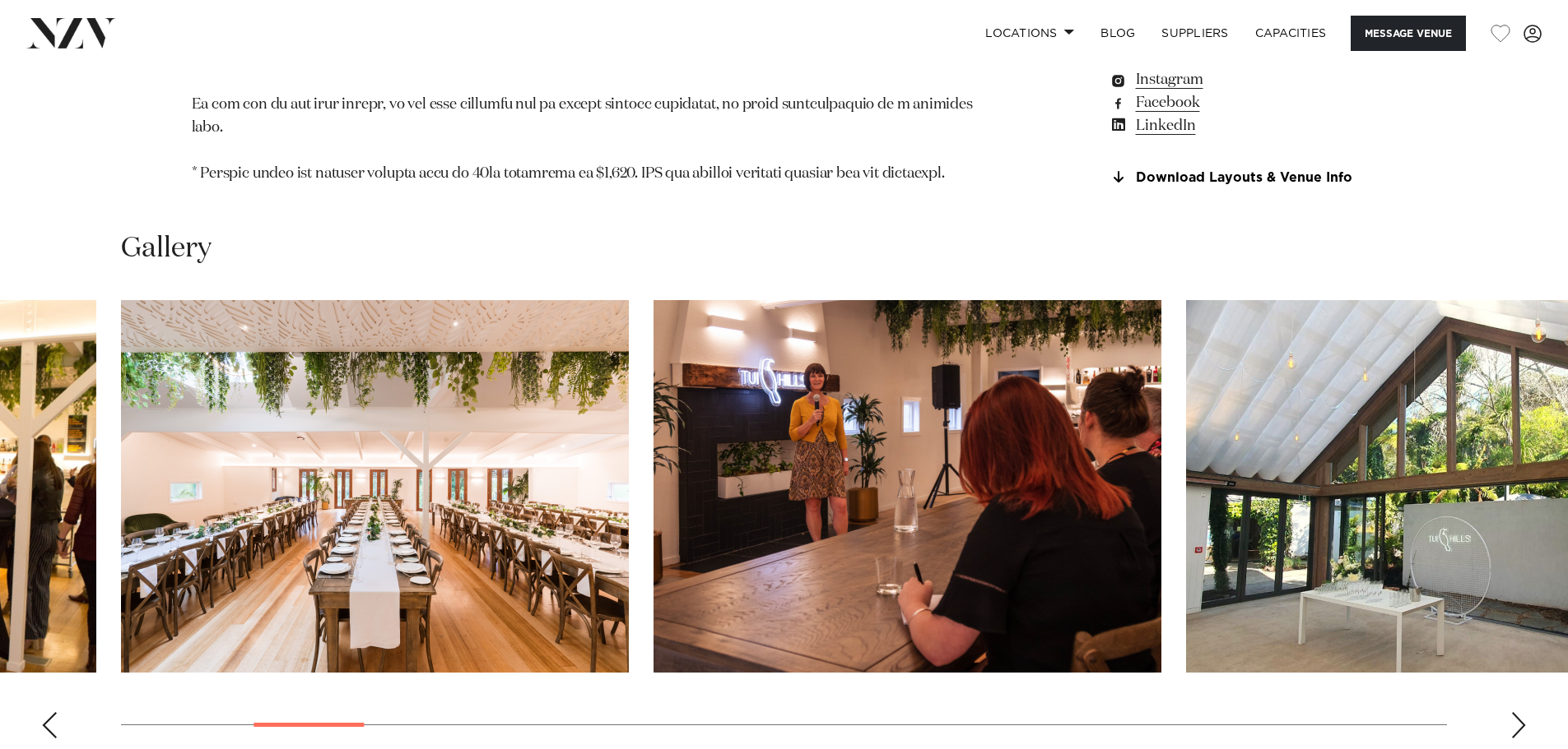
click at [1523, 713] on div "Next slide" at bounding box center [1518, 725] width 16 height 26
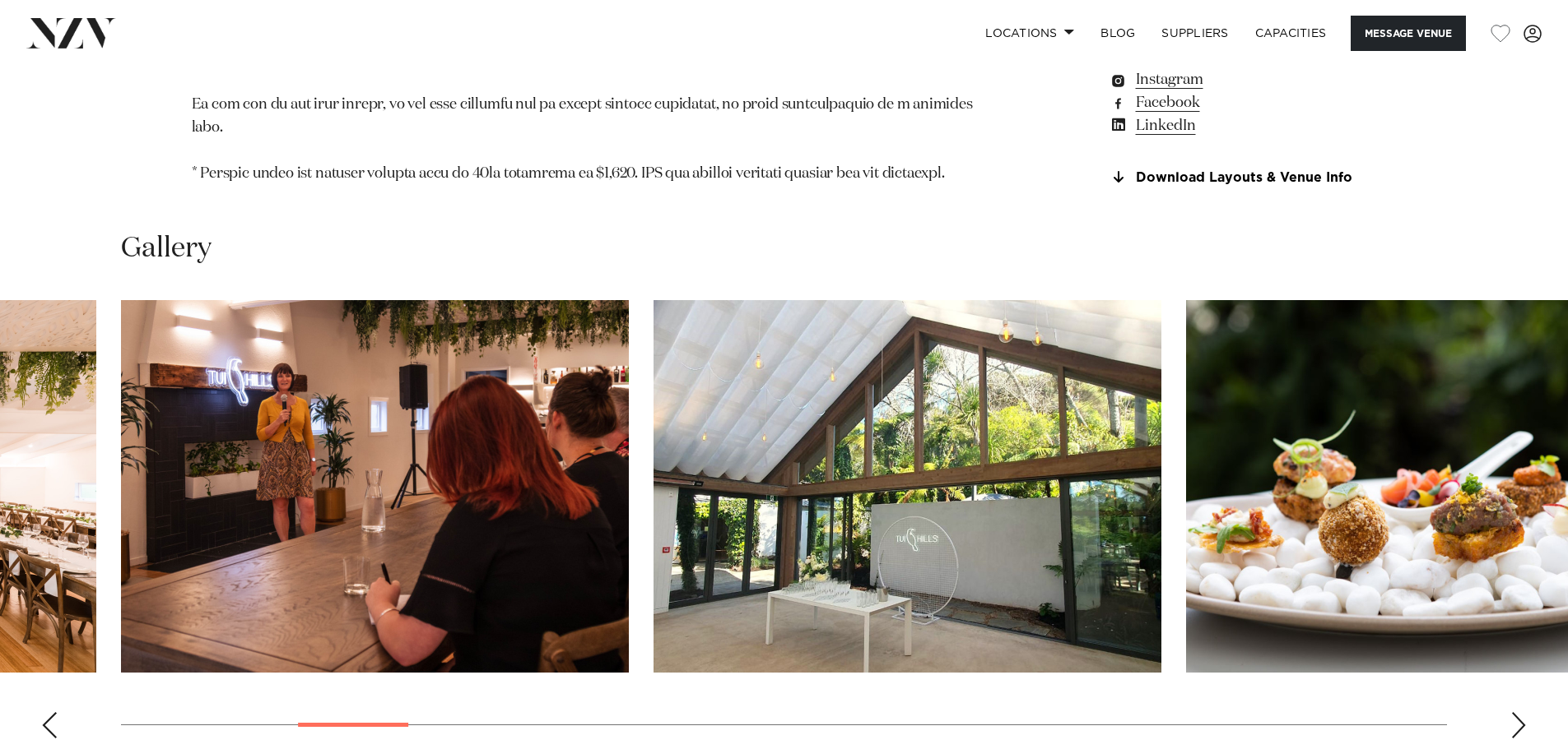
click at [1523, 713] on div "Next slide" at bounding box center [1518, 725] width 16 height 26
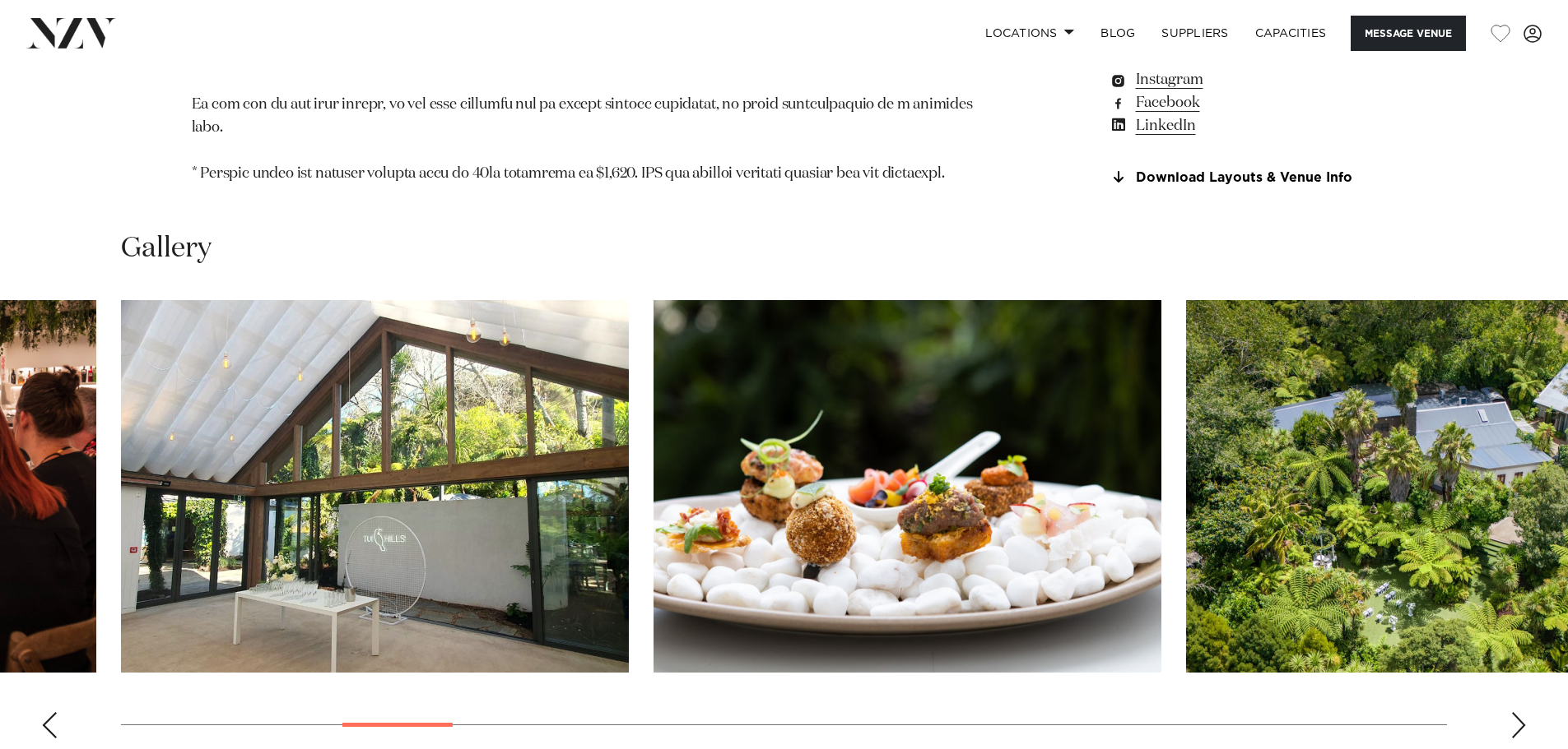
click at [1523, 713] on div "Next slide" at bounding box center [1518, 725] width 16 height 26
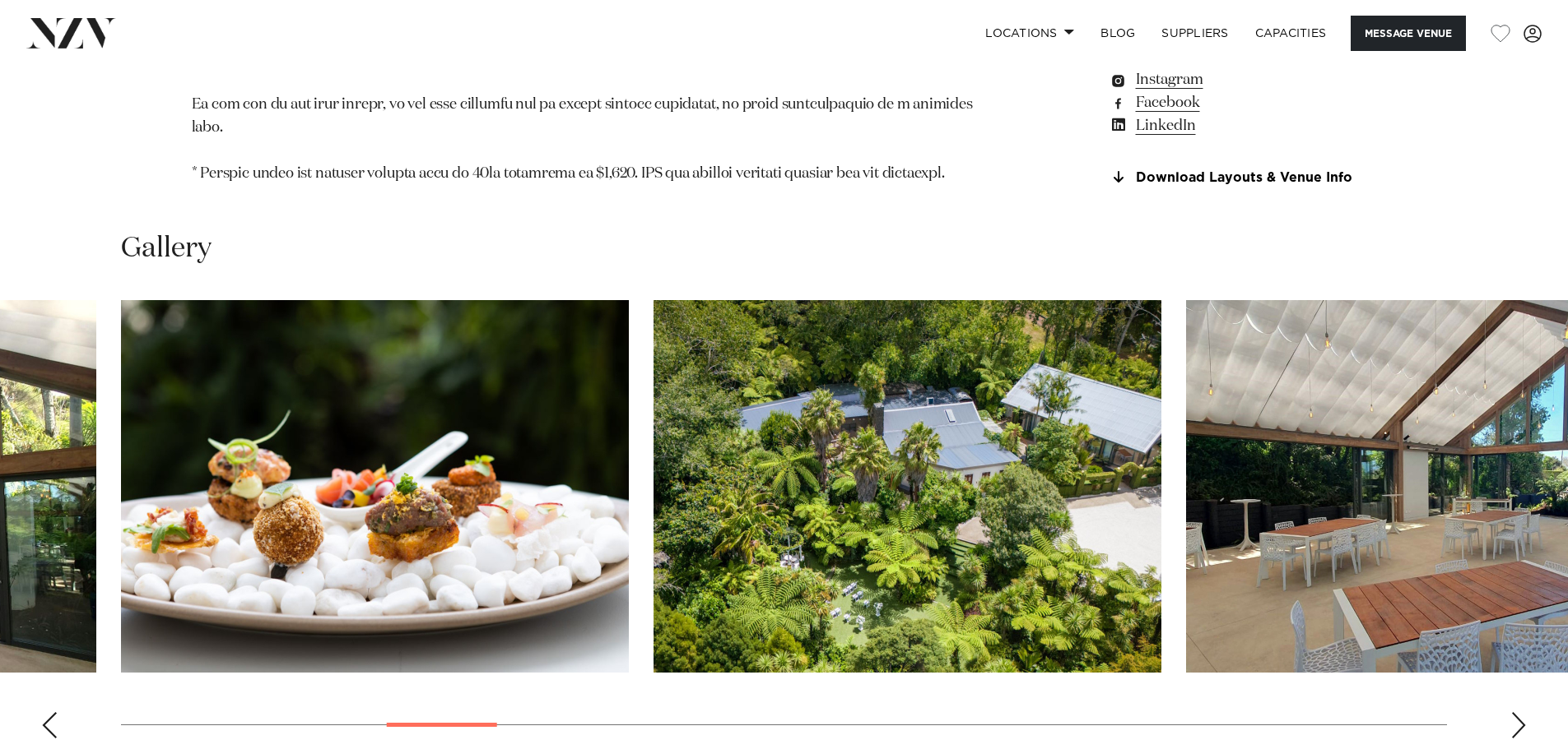
click at [1523, 713] on div "Next slide" at bounding box center [1518, 725] width 16 height 26
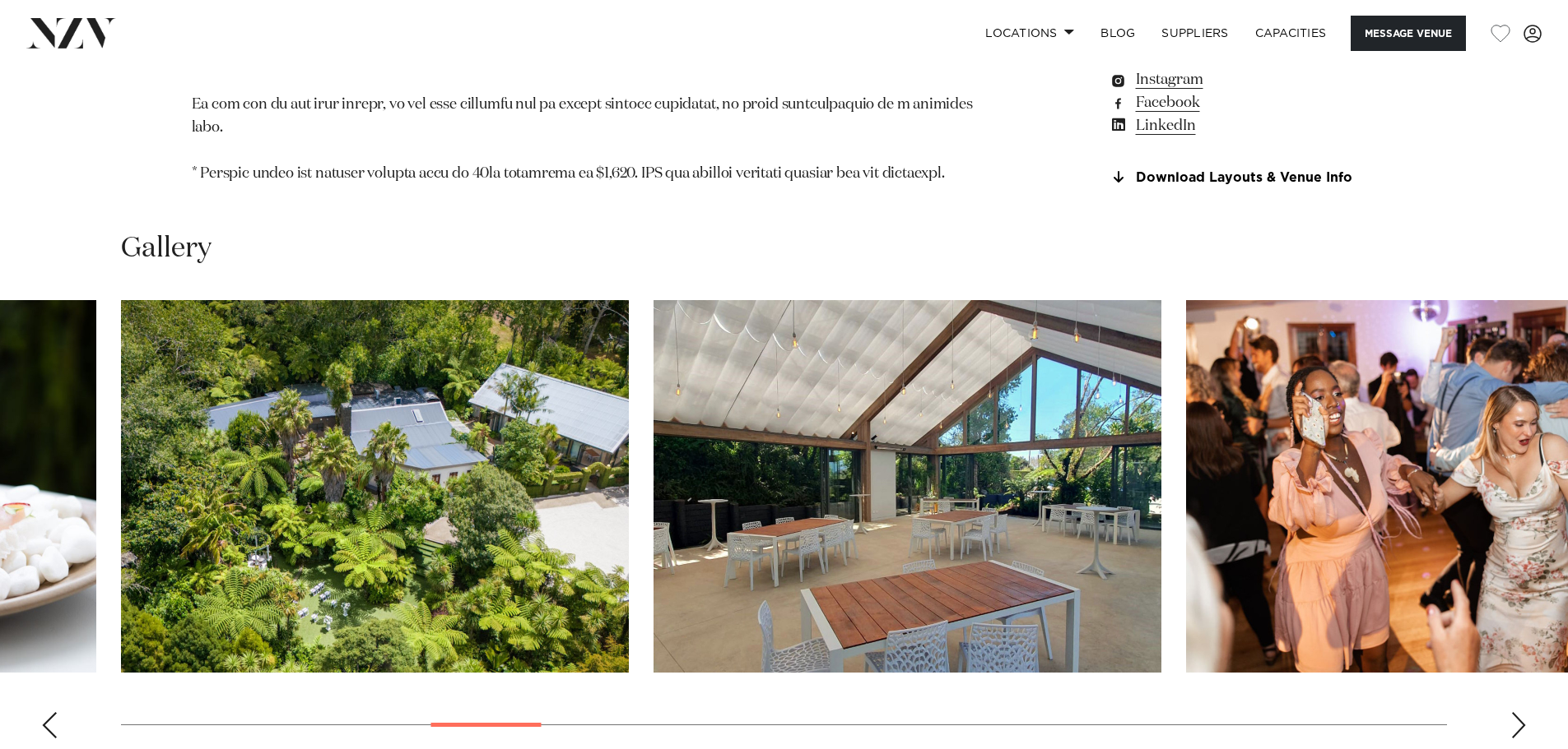
click at [1523, 713] on div "Next slide" at bounding box center [1518, 725] width 16 height 26
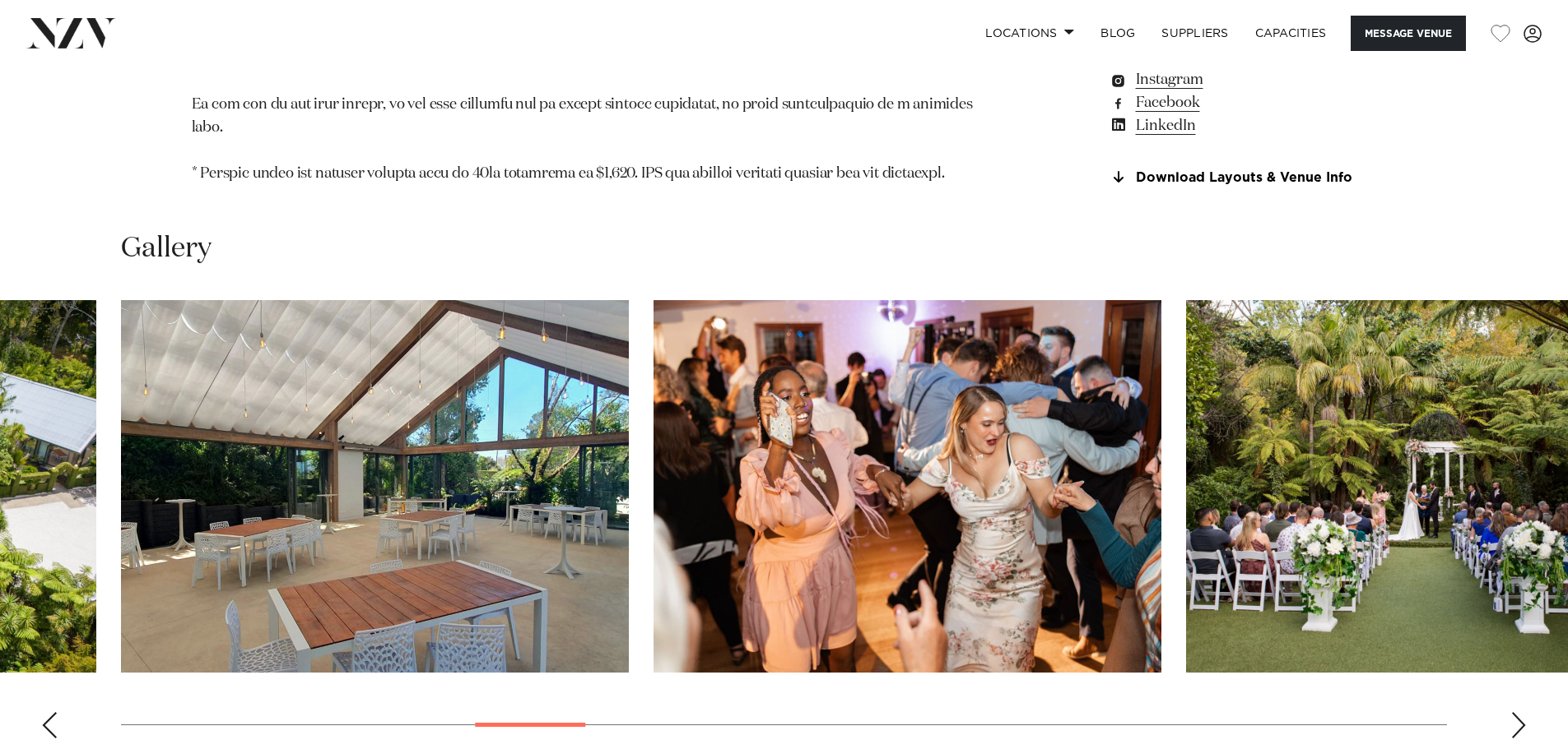
click at [1523, 713] on div "Next slide" at bounding box center [1518, 725] width 16 height 26
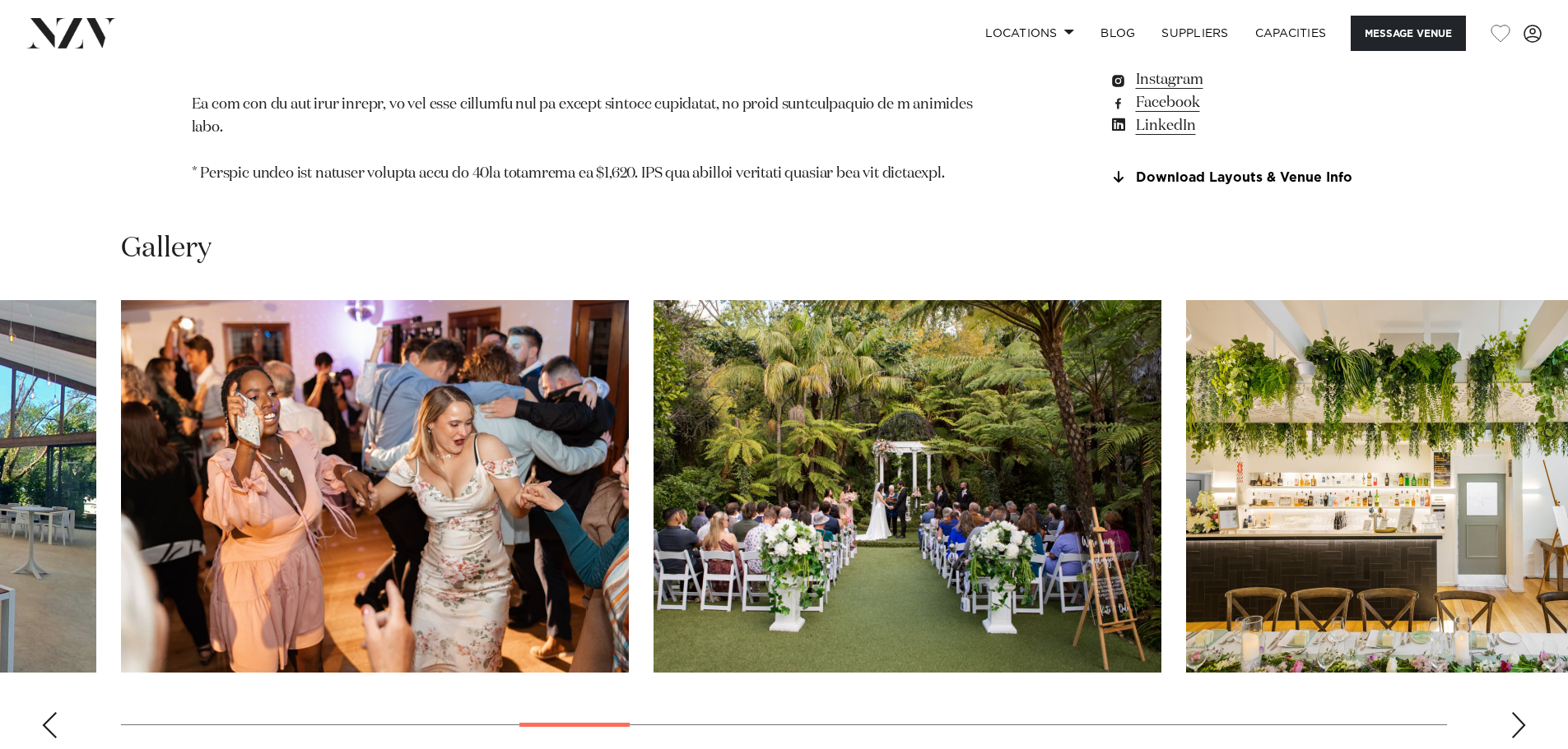
click at [1523, 713] on div "Next slide" at bounding box center [1518, 725] width 16 height 26
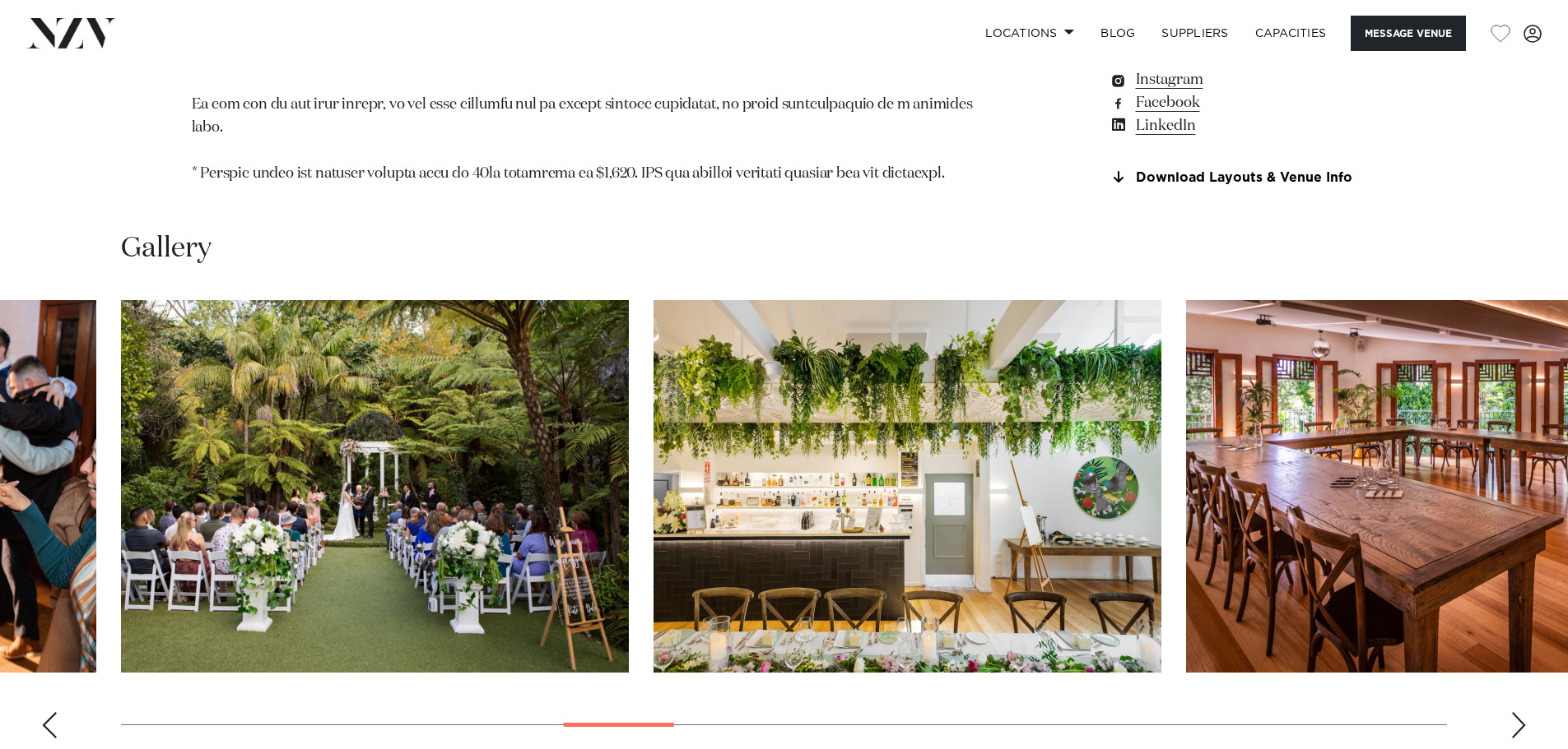
click at [1523, 713] on div "Next slide" at bounding box center [1518, 725] width 16 height 26
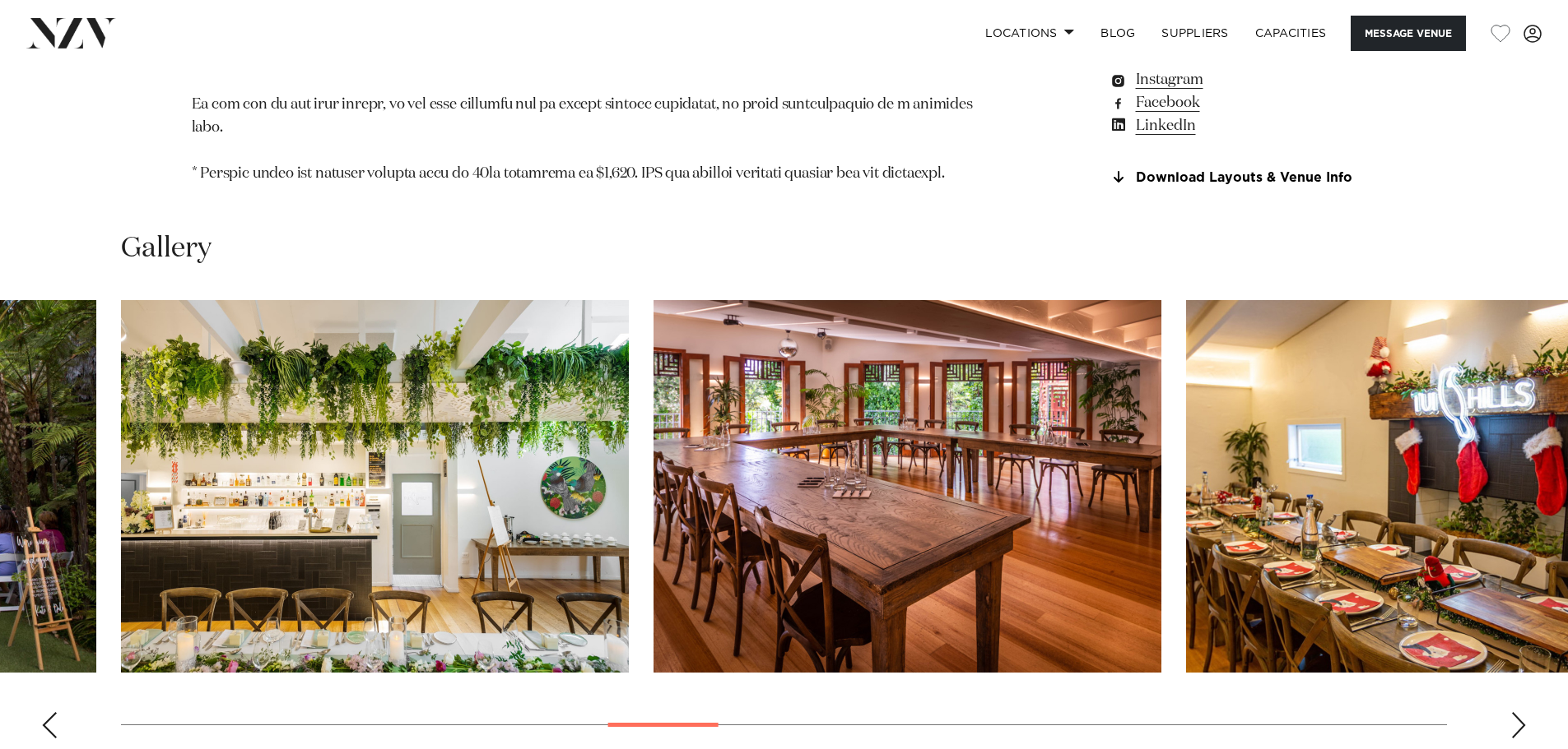
click at [1515, 713] on div "Next slide" at bounding box center [1518, 725] width 16 height 26
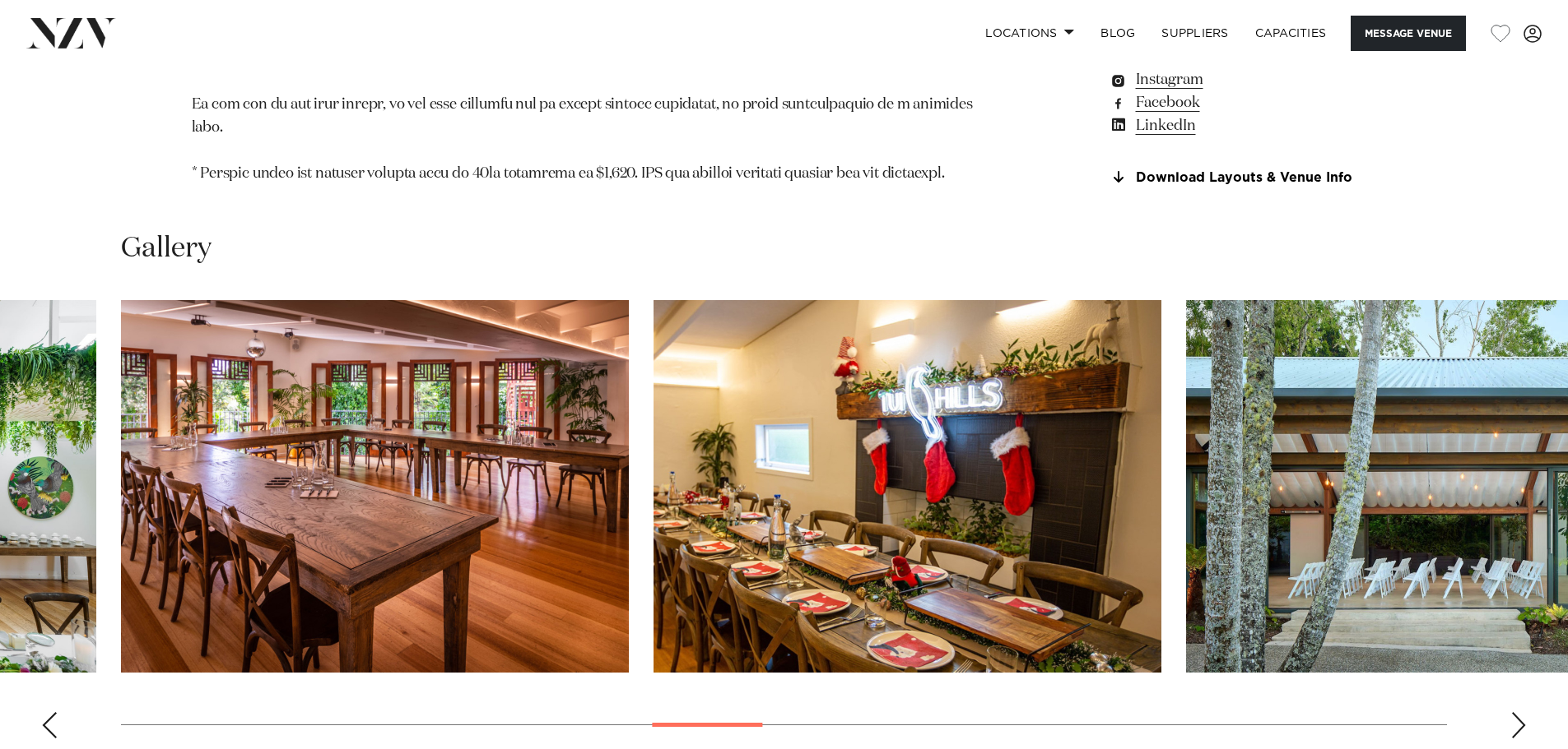
click at [1515, 713] on div "Next slide" at bounding box center [1518, 725] width 16 height 26
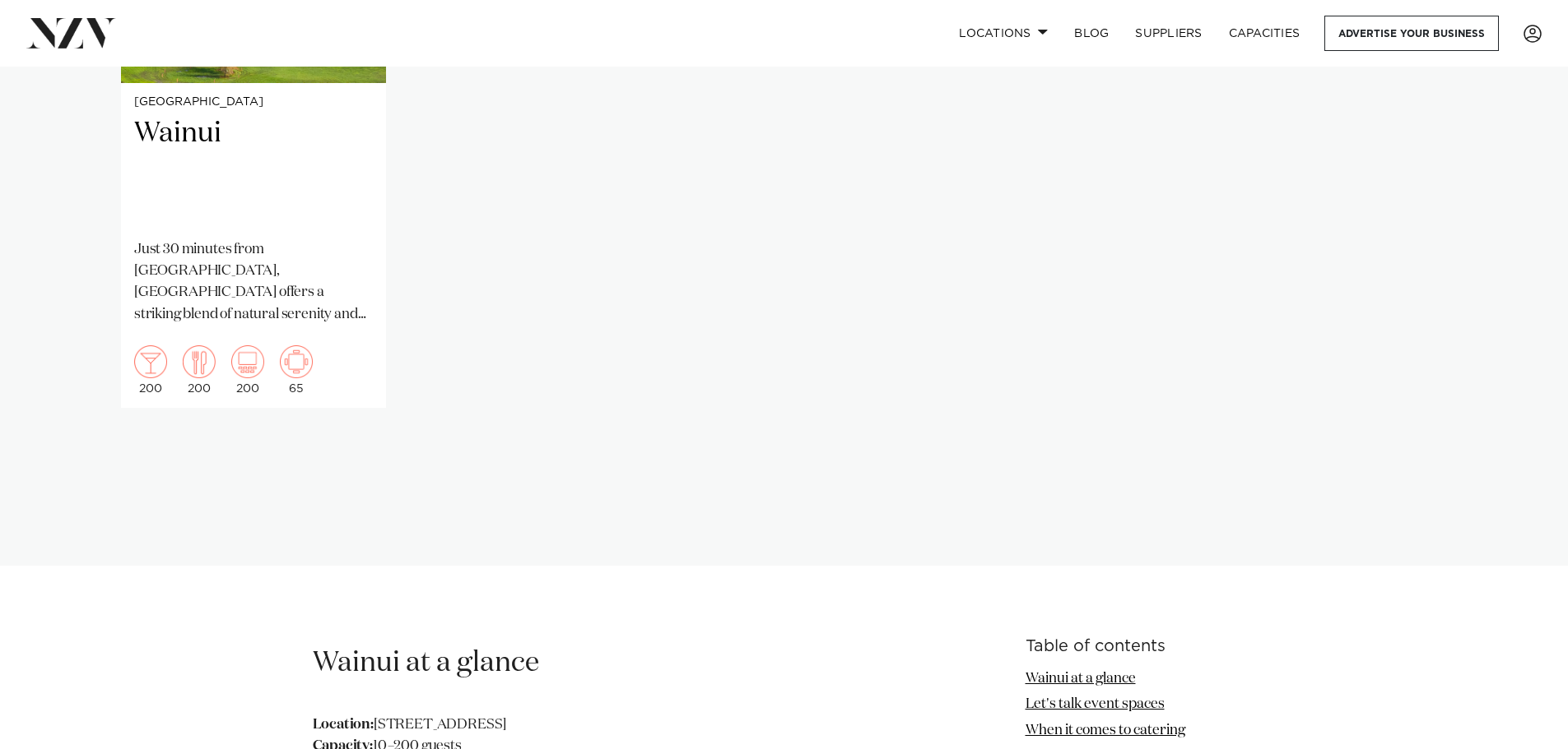
scroll to position [1645, 0]
